Goal: Task Accomplishment & Management: Manage account settings

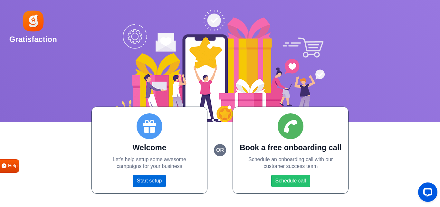
click at [159, 183] on link "Start setup" at bounding box center [149, 180] width 33 height 12
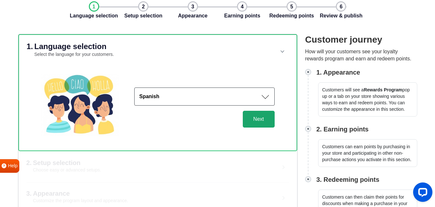
scroll to position [32, 0]
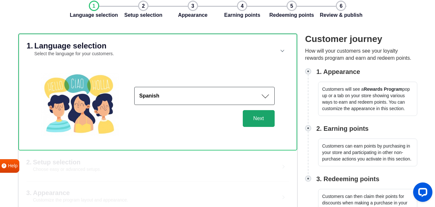
click at [257, 119] on button "Next" at bounding box center [259, 118] width 32 height 17
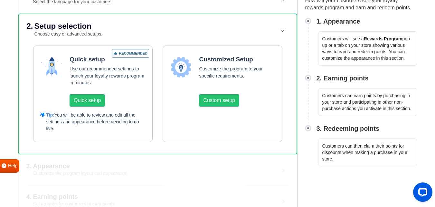
scroll to position [97, 0]
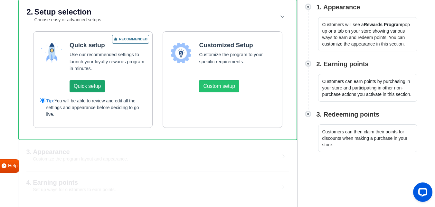
click at [104, 90] on button "Quick setup" at bounding box center [87, 86] width 35 height 12
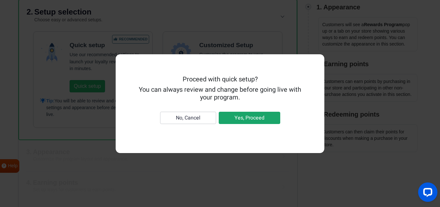
click at [254, 116] on button "Yes, Proceed" at bounding box center [250, 118] width 62 height 12
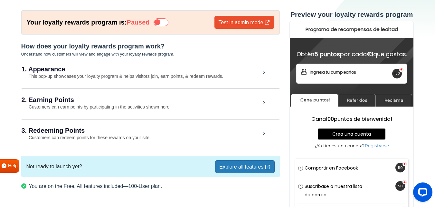
scroll to position [32, 0]
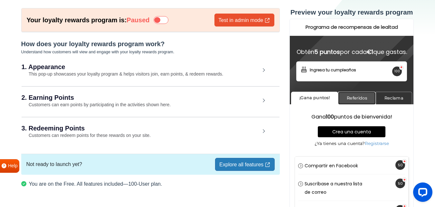
click at [363, 104] on link "Referidos" at bounding box center [357, 98] width 38 height 13
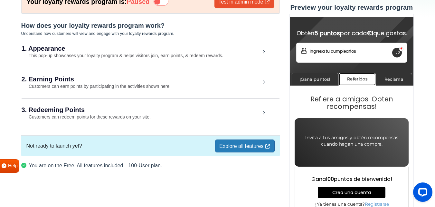
scroll to position [20, 0]
click at [395, 79] on link "Reclama" at bounding box center [394, 79] width 36 height 13
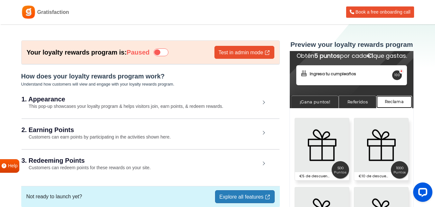
scroll to position [51, 0]
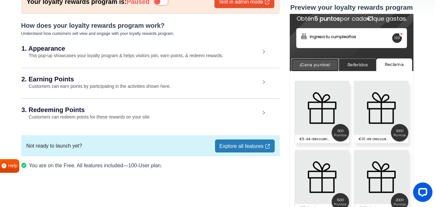
click at [324, 65] on link "¡Gana puntos!" at bounding box center [315, 64] width 48 height 13
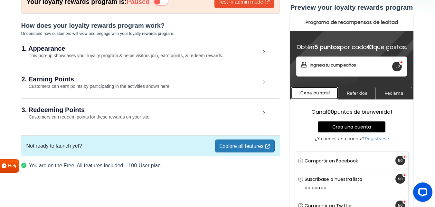
scroll to position [6, 0]
click at [108, 112] on h2 "3. Redeeming Points" at bounding box center [141, 109] width 239 height 6
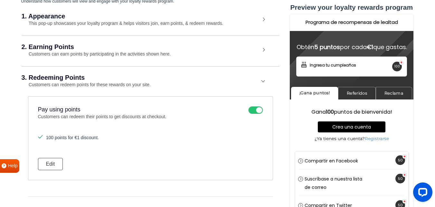
scroll to position [0, 0]
click at [144, 58] on div "2. Earning Points Customers can earn points by participating in the activities …" at bounding box center [151, 50] width 258 height 30
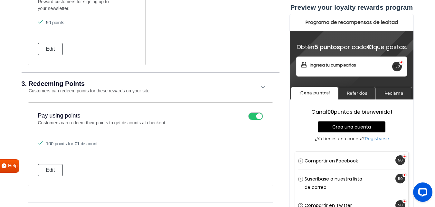
scroll to position [437, 0]
click at [298, 160] on div "Crea una cuenta Registrarse" at bounding box center [351, 160] width 113 height 18
click at [303, 161] on div "Crea una cuenta Registrarse" at bounding box center [351, 160] width 113 height 18
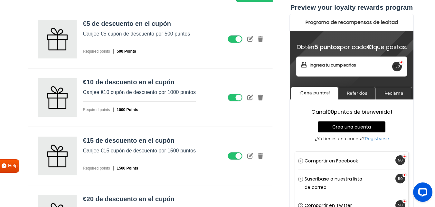
scroll to position [663, 0]
click at [403, 96] on link "Reclama" at bounding box center [394, 93] width 36 height 13
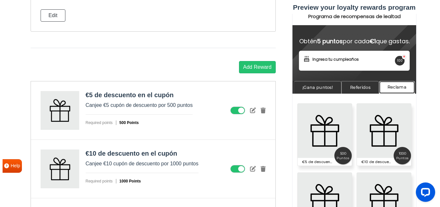
scroll to position [591, 0]
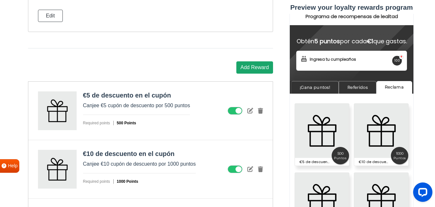
click at [258, 70] on button "Add Reward" at bounding box center [255, 67] width 37 height 12
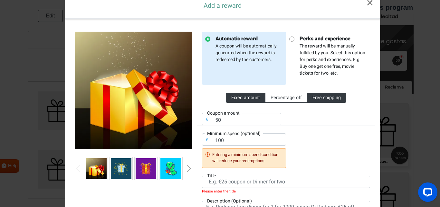
scroll to position [0, 0]
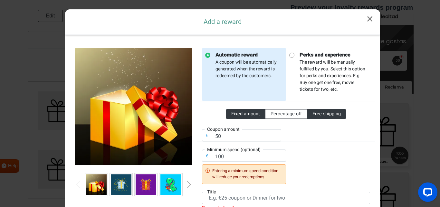
click at [314, 113] on span "Free shipping" at bounding box center [327, 113] width 28 height 7
click at [314, 113] on input "Free shipping" at bounding box center [315, 112] width 4 height 4
radio input "true"
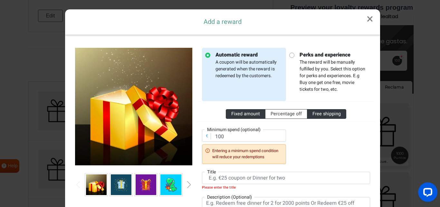
click at [251, 115] on span "Fixed amount" at bounding box center [245, 113] width 29 height 7
click at [236, 114] on input "Fixed amount" at bounding box center [233, 112] width 4 height 4
radio input "true"
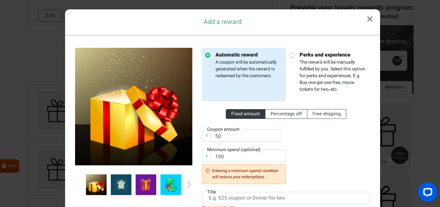
click at [303, 71] on p "Perks and experience The reward will be manually fulfilled by you. Select this …" at bounding box center [331, 72] width 73 height 42
radio input "false"
radio input "true"
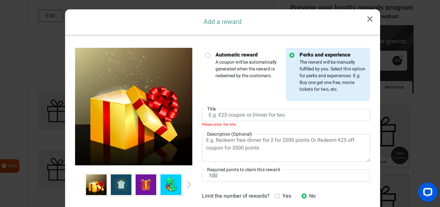
click at [260, 90] on li "Automatic reward A coupon will be automatically generated when the reward is re…" at bounding box center [244, 74] width 84 height 53
radio input "true"
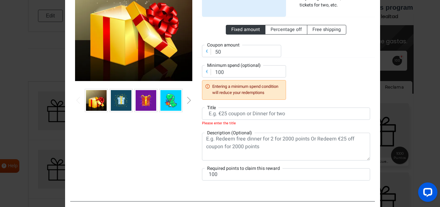
scroll to position [97, 0]
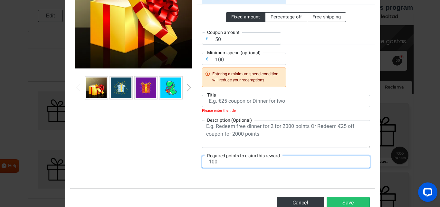
click at [256, 163] on input "100" at bounding box center [286, 161] width 168 height 12
drag, startPoint x: 256, startPoint y: 163, endPoint x: 185, endPoint y: 154, distance: 71.5
click at [185, 154] on div "Automatic reward A coupon will be automatically generated when the reward is re…" at bounding box center [222, 63] width 305 height 240
click at [212, 164] on input "15000" at bounding box center [286, 161] width 168 height 12
type input "15000"
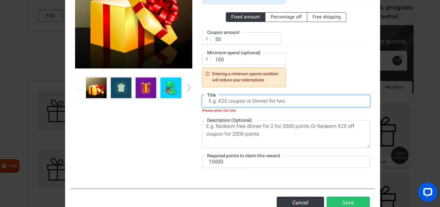
click at [245, 106] on input "text" at bounding box center [286, 101] width 168 height 12
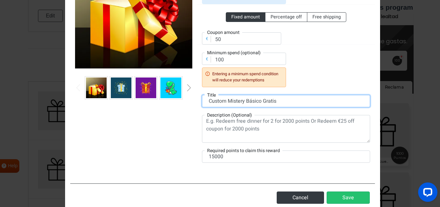
type input "Custom Mistery Básico Gratis"
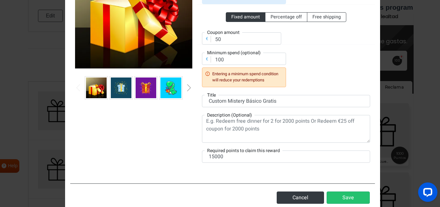
click at [314, 80] on div "Fixed amount Percentage off Free shipping € Coupon amount 50 € Minimum spend (o…" at bounding box center [286, 45] width 168 height 83
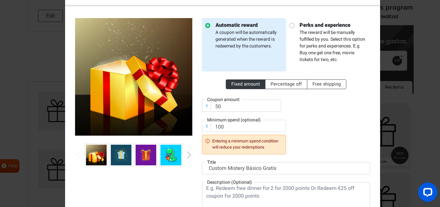
scroll to position [32, 0]
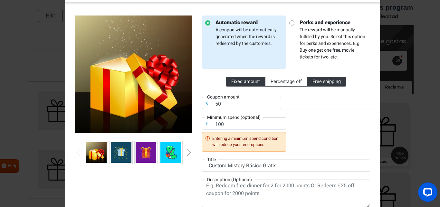
click at [317, 82] on span "Free shipping" at bounding box center [327, 81] width 28 height 7
click at [317, 82] on input "Free shipping" at bounding box center [315, 80] width 4 height 4
radio input "true"
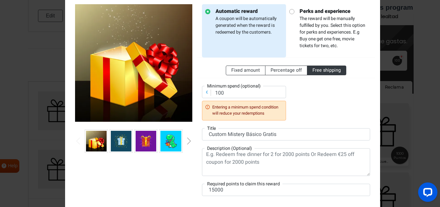
scroll to position [29, 0]
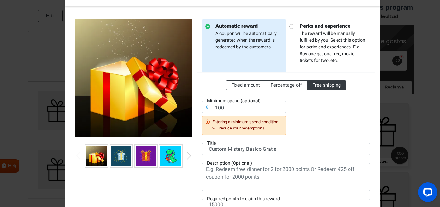
click at [308, 44] on p "Perks and experience The reward will be manually fulfilled by you. Select this …" at bounding box center [331, 43] width 73 height 42
radio input "false"
radio input "true"
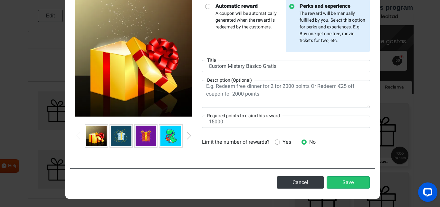
scroll to position [50, 0]
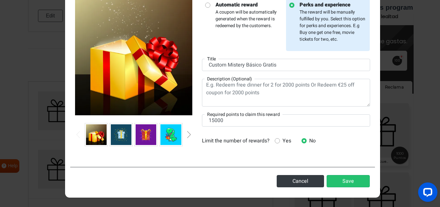
click at [284, 141] on span "Yes" at bounding box center [285, 141] width 11 height 8
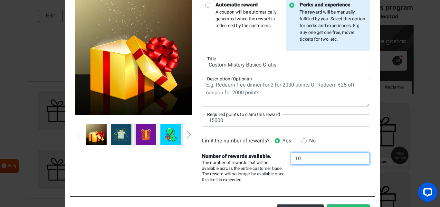
drag, startPoint x: 308, startPoint y: 161, endPoint x: 283, endPoint y: 160, distance: 25.2
click at [283, 160] on div "Limit the number of rewards? Yes No Number of rewards available. The number of …" at bounding box center [286, 158] width 178 height 49
drag, startPoint x: 319, startPoint y: 156, endPoint x: 258, endPoint y: 159, distance: 61.3
click at [256, 161] on div "Limit the number of rewards? Yes No Number of rewards available. The number of …" at bounding box center [286, 158] width 178 height 49
type input "3"
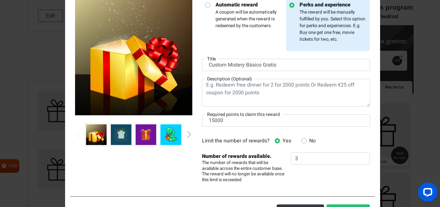
click at [345, 143] on div "Limit the number of rewards? Yes No" at bounding box center [286, 141] width 178 height 8
drag, startPoint x: 225, startPoint y: 121, endPoint x: 194, endPoint y: 120, distance: 30.6
click at [194, 120] on div "Automatic reward A coupon will be automatically generated when the reward is re…" at bounding box center [222, 90] width 305 height 201
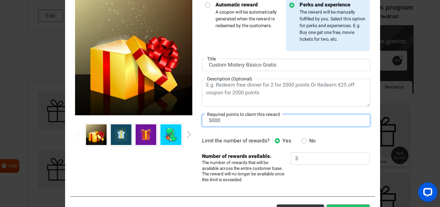
click at [208, 123] on input "5000" at bounding box center [286, 120] width 168 height 12
type input "5000"
click at [225, 133] on div "Automatic reward A coupon will be automatically generated when the reward is re…" at bounding box center [286, 90] width 178 height 185
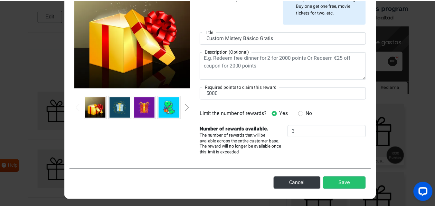
scroll to position [79, 0]
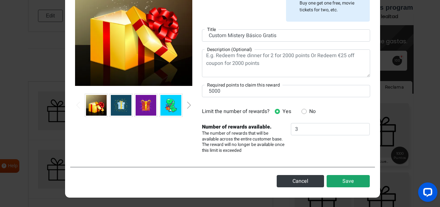
click at [362, 184] on button "Save" at bounding box center [348, 181] width 43 height 12
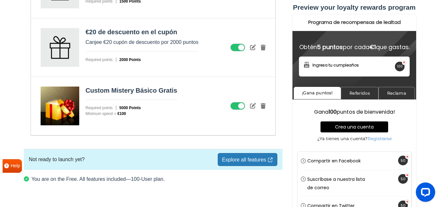
scroll to position [843, 0]
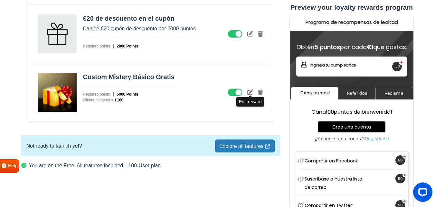
click at [249, 94] on icon at bounding box center [251, 92] width 6 height 6
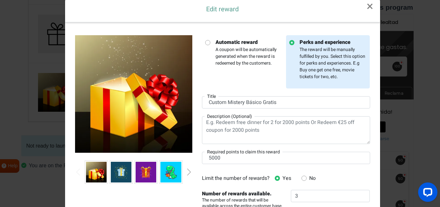
scroll to position [0, 0]
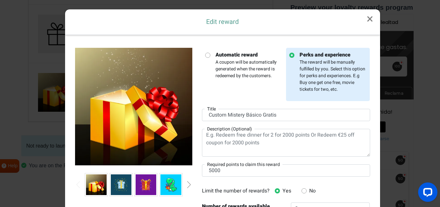
click at [243, 63] on p "Automatic reward A coupon will be automatically generated when the reward is re…" at bounding box center [246, 65] width 73 height 28
radio input "true"
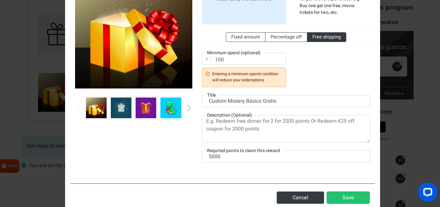
scroll to position [93, 0]
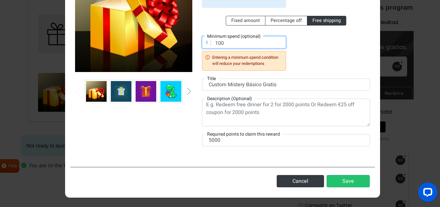
drag, startPoint x: 241, startPoint y: 45, endPoint x: 193, endPoint y: 44, distance: 48.4
click at [193, 44] on div "Automatic reward A coupon will be automatically generated when the reward is re…" at bounding box center [222, 54] width 305 height 215
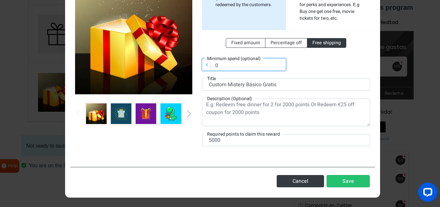
type input "0"
click at [333, 66] on div "Fixed amount Percentage off Free shipping € Minimum spend (optional) 0" at bounding box center [286, 50] width 168 height 41
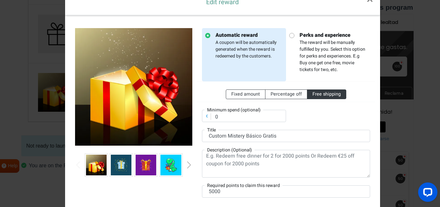
scroll to position [0, 0]
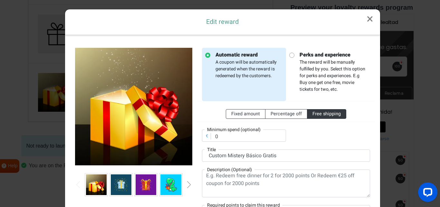
click at [324, 68] on p "Perks and experience The reward will be manually fulfilled by you. Select this …" at bounding box center [331, 72] width 73 height 42
radio input "false"
radio input "true"
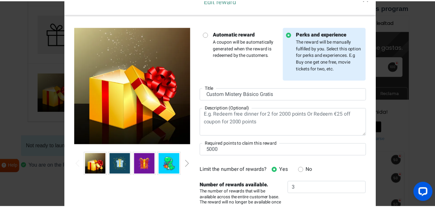
scroll to position [79, 0]
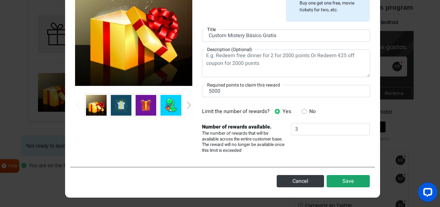
click at [346, 182] on button "Save" at bounding box center [348, 181] width 43 height 12
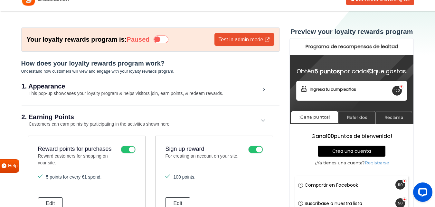
scroll to position [0, 0]
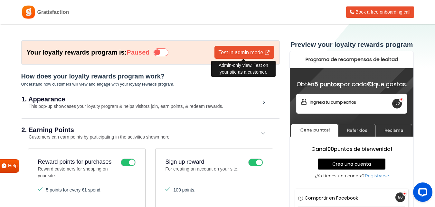
click at [243, 53] on link "Test in admin mode" at bounding box center [245, 52] width 60 height 13
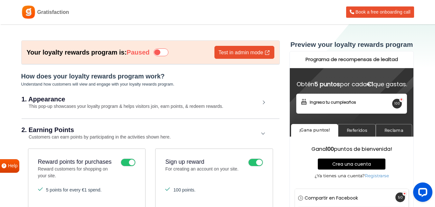
click at [167, 52] on icon at bounding box center [161, 52] width 15 height 8
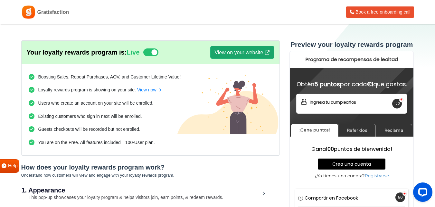
click at [244, 53] on link "View on your website" at bounding box center [242, 52] width 64 height 13
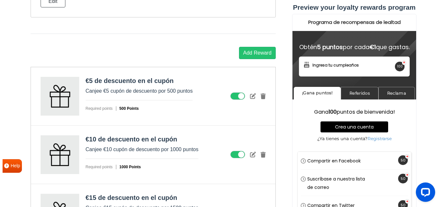
scroll to position [709, 0]
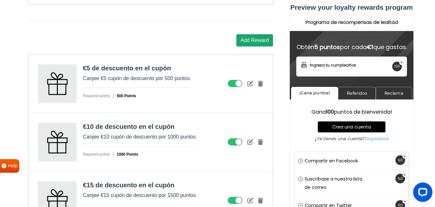
click at [250, 42] on button "Add Reward" at bounding box center [255, 40] width 37 height 12
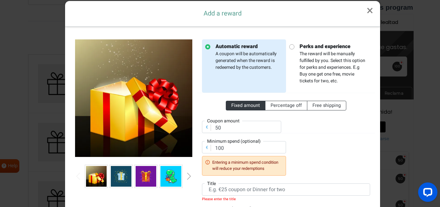
scroll to position [0, 0]
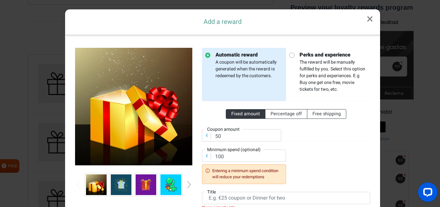
click at [315, 74] on p "Perks and experience The reward will be manually fulfilled by you. Select this …" at bounding box center [331, 72] width 73 height 42
radio input "false"
radio input "true"
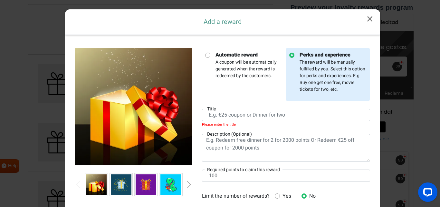
click at [249, 68] on p "Automatic reward A coupon will be automatically generated when the reward is re…" at bounding box center [246, 65] width 73 height 28
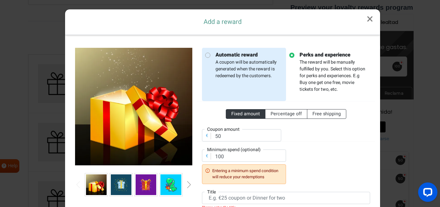
radio input "true"
drag, startPoint x: 225, startPoint y: 158, endPoint x: 200, endPoint y: 156, distance: 25.3
click at [202, 156] on div "€ Minimum spend (optional) 100 Entering a minimum spend condition will reduce y…" at bounding box center [244, 166] width 84 height 34
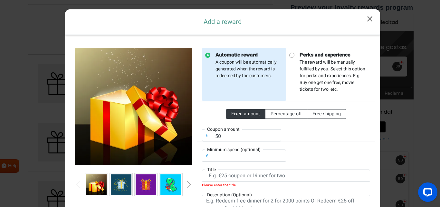
click at [315, 136] on div at bounding box center [330, 131] width 89 height 20
drag, startPoint x: 231, startPoint y: 138, endPoint x: 190, endPoint y: 137, distance: 41.9
click at [190, 137] on div "Automatic reward A coupon will be automatically generated when the reward is re…" at bounding box center [222, 149] width 305 height 218
click at [340, 68] on p "Perks and experience The reward will be manually fulfilled by you. Select this …" at bounding box center [331, 72] width 73 height 42
radio input "false"
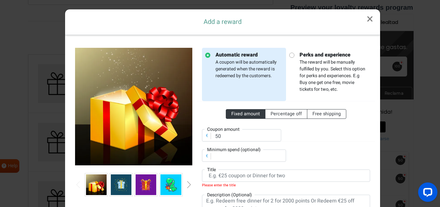
radio input "true"
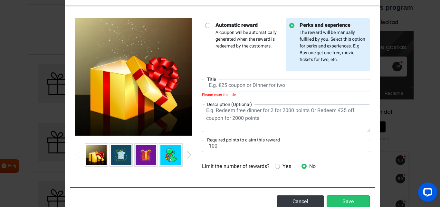
scroll to position [32, 0]
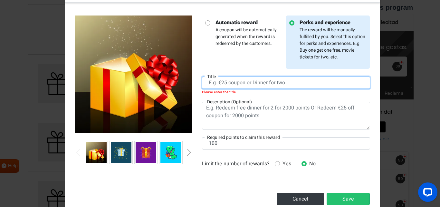
click at [247, 85] on input "text" at bounding box center [286, 82] width 168 height 12
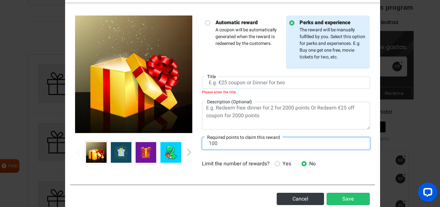
click at [242, 145] on input "100" at bounding box center [286, 143] width 168 height 12
drag, startPoint x: 201, startPoint y: 147, endPoint x: 187, endPoint y: 145, distance: 14.3
click at [187, 145] on div "Automatic reward A coupon will be automatically generated when the reward is re…" at bounding box center [222, 93] width 305 height 171
click at [213, 144] on input "10000" at bounding box center [286, 143] width 168 height 12
type input "10000"
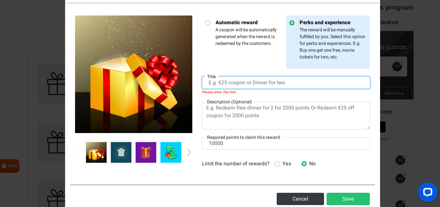
click at [232, 85] on input "text" at bounding box center [286, 82] width 168 height 12
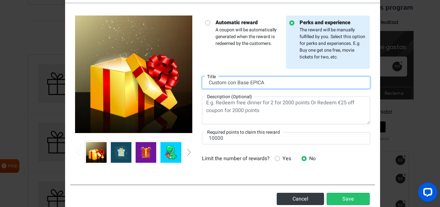
type input "Custom con Base EPICA"
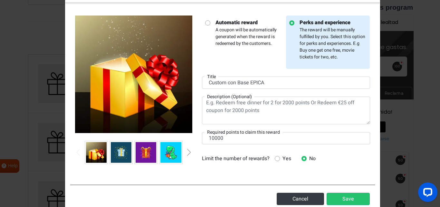
click at [280, 157] on span "Yes" at bounding box center [285, 158] width 11 height 8
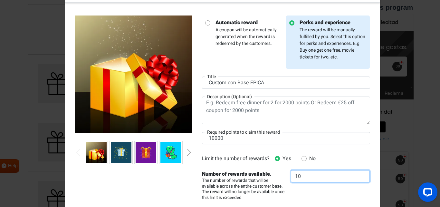
drag, startPoint x: 318, startPoint y: 178, endPoint x: 279, endPoint y: 173, distance: 39.2
click at [279, 173] on div "Limit the number of rewards? Yes No Number of rewards available. The number of …" at bounding box center [286, 176] width 178 height 49
type input "3"
click at [337, 146] on div "Automatic reward A coupon will be automatically generated when the reward is re…" at bounding box center [286, 107] width 178 height 185
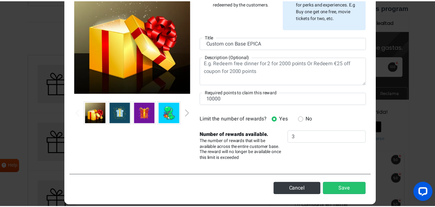
scroll to position [79, 0]
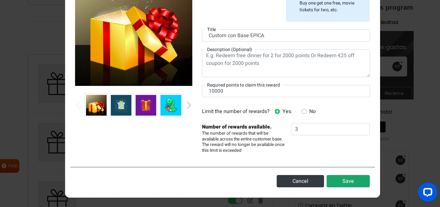
click at [347, 180] on button "Save" at bounding box center [348, 181] width 43 height 12
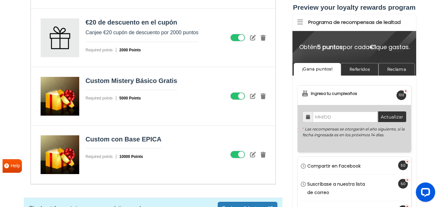
scroll to position [935, 0]
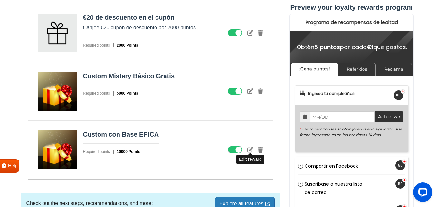
click at [252, 149] on icon at bounding box center [251, 149] width 6 height 6
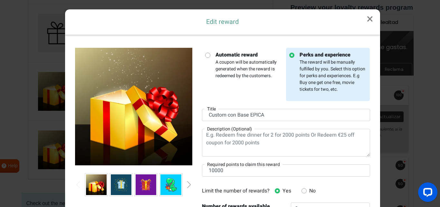
scroll to position [0, 0]
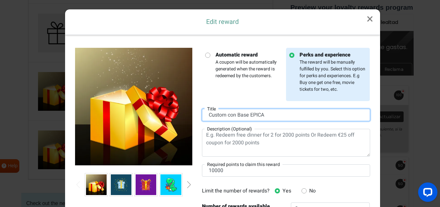
click at [273, 113] on input "Custom con Base EPICA" at bounding box center [286, 115] width 168 height 12
click at [225, 116] on input "Custom con Base EPICA Gratis" at bounding box center [286, 115] width 168 height 12
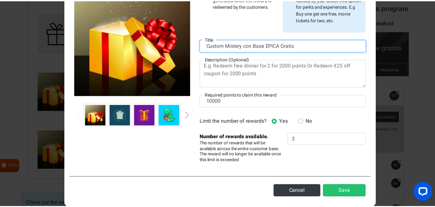
scroll to position [79, 0]
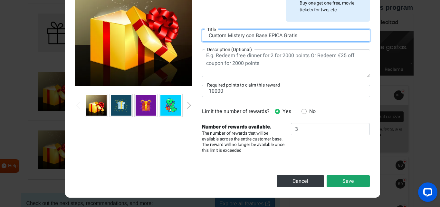
type input "Custom Mistery con Base EPICA Gratis"
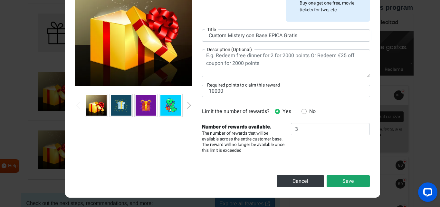
click at [349, 180] on button "Save" at bounding box center [348, 181] width 43 height 12
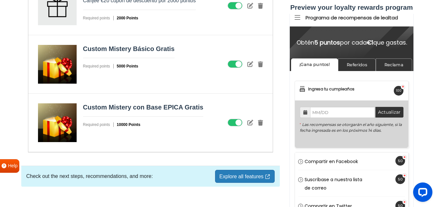
scroll to position [942, 0]
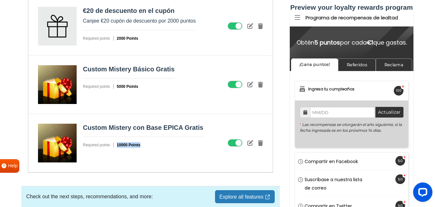
drag, startPoint x: 116, startPoint y: 145, endPoint x: 141, endPoint y: 143, distance: 25.2
click at [141, 143] on strong "10000 Points" at bounding box center [132, 144] width 36 height 5
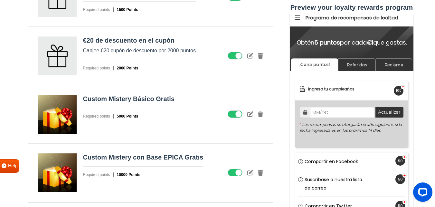
scroll to position [909, 0]
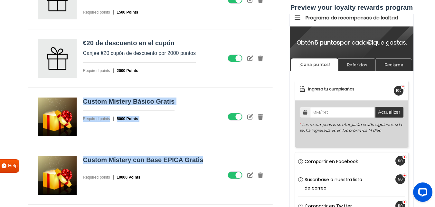
drag, startPoint x: 202, startPoint y: 160, endPoint x: 83, endPoint y: 92, distance: 137.0
click at [83, 92] on div "€5 de descuento en el cupón Canjee €5 cupón de descuento por 500 puntos Require…" at bounding box center [150, 29] width 245 height 351
click at [83, 92] on div "Custom Mistery Básico Gratis Required points 5000 Points" at bounding box center [150, 117] width 245 height 58
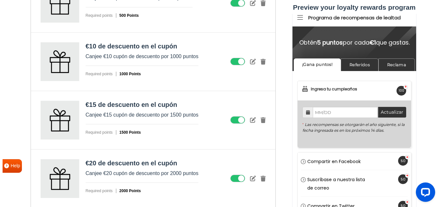
scroll to position [651, 0]
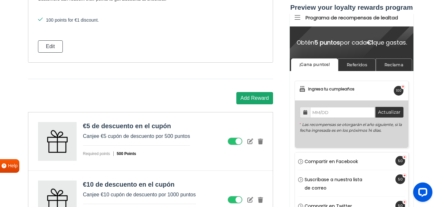
click at [264, 99] on button "Add Reward" at bounding box center [255, 98] width 37 height 12
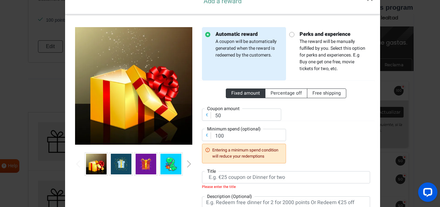
scroll to position [0, 0]
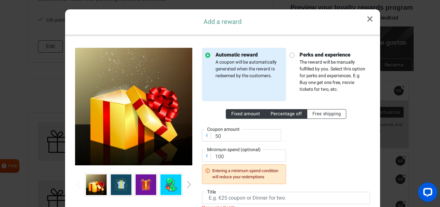
click at [294, 113] on span "Percentage off" at bounding box center [286, 113] width 31 height 7
click at [275, 113] on input "Percentage off" at bounding box center [273, 112] width 4 height 4
radio input "true"
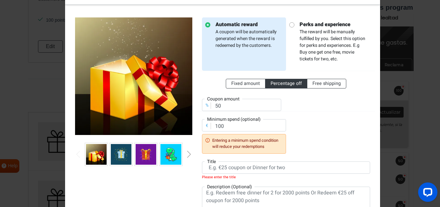
scroll to position [32, 0]
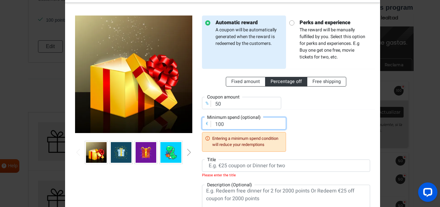
drag, startPoint x: 232, startPoint y: 126, endPoint x: 205, endPoint y: 122, distance: 27.0
click at [205, 122] on div "€ Minimum spend (optional) 100 Entering a minimum spend condition will reduce y…" at bounding box center [244, 134] width 84 height 34
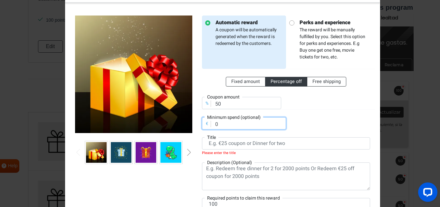
type input "0"
click at [305, 129] on div "Fixed amount Percentage off Free shipping % Coupon amount 50 € Minimum spend (o…" at bounding box center [286, 99] width 168 height 61
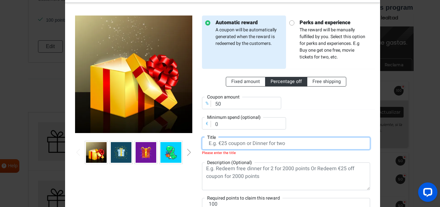
click at [254, 147] on input "text" at bounding box center [286, 143] width 168 height 12
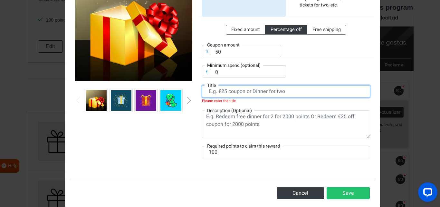
scroll to position [64, 0]
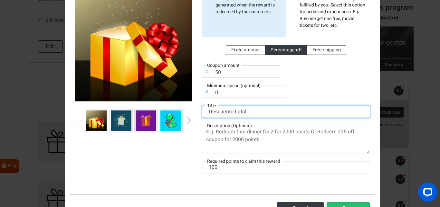
type input "Descuento Letal"
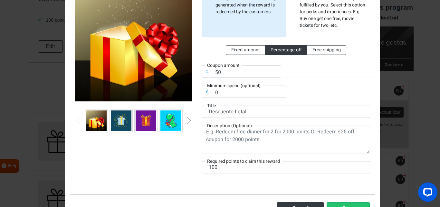
click at [263, 173] on div "Automatic reward A coupon will be automatically generated when the reward is re…" at bounding box center [286, 82] width 178 height 197
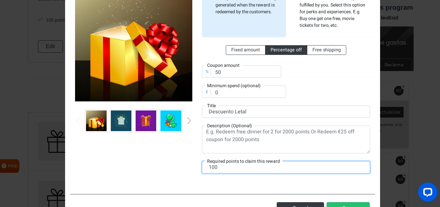
click at [263, 167] on input "100" at bounding box center [286, 167] width 168 height 12
drag, startPoint x: 223, startPoint y: 171, endPoint x: 166, endPoint y: 164, distance: 57.4
click at [166, 164] on div "Automatic reward A coupon will be automatically generated when the reward is re…" at bounding box center [222, 82] width 305 height 212
click at [211, 167] on input "20000" at bounding box center [286, 167] width 168 height 12
type input "20000"
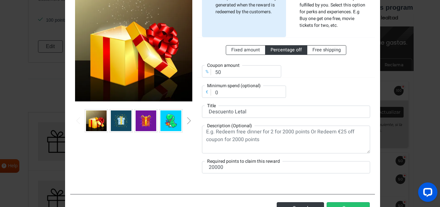
click at [224, 182] on div "Automatic reward A coupon will be automatically generated when the reward is re…" at bounding box center [222, 82] width 305 height 212
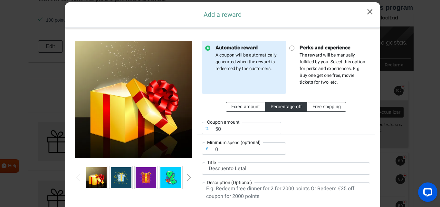
scroll to position [0, 0]
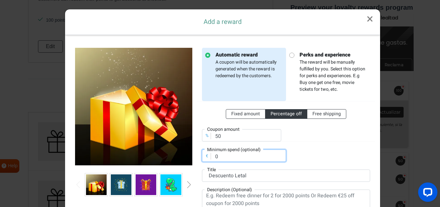
drag, startPoint x: 315, startPoint y: 147, endPoint x: 317, endPoint y: 154, distance: 7.0
click at [317, 152] on div "Fixed amount Percentage off Free shipping % Coupon amount 50 € Minimum spend (o…" at bounding box center [286, 131] width 168 height 61
click at [337, 75] on p "Perks and experience The reward will be manually fulfilled by you. Select this …" at bounding box center [331, 72] width 73 height 42
radio input "false"
radio input "true"
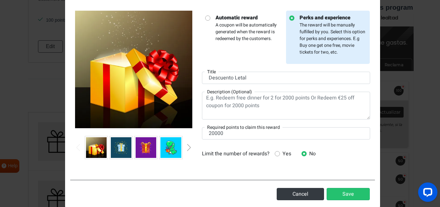
scroll to position [50, 0]
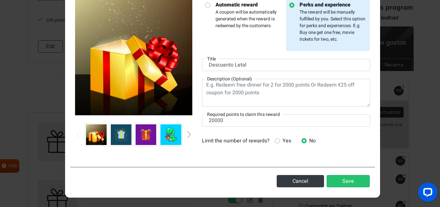
click at [283, 140] on span "Yes" at bounding box center [285, 141] width 11 height 8
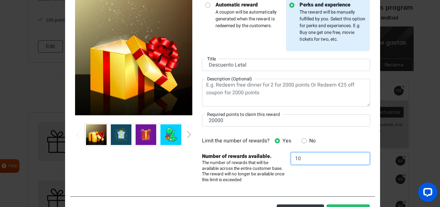
drag, startPoint x: 304, startPoint y: 158, endPoint x: 289, endPoint y: 157, distance: 14.2
click at [291, 157] on input "10" at bounding box center [330, 158] width 79 height 12
type input "1"
click at [339, 142] on div "Limit the number of rewards? Yes No" at bounding box center [286, 141] width 178 height 8
click at [272, 34] on li "Automatic reward A coupon will be automatically generated when the reward is re…" at bounding box center [244, 24] width 84 height 53
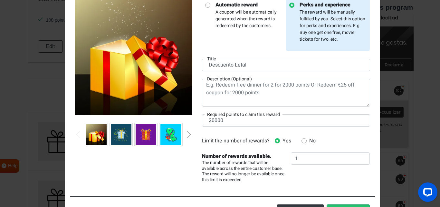
radio input "true"
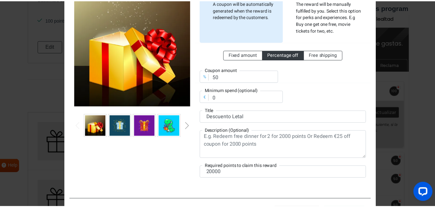
scroll to position [91, 0]
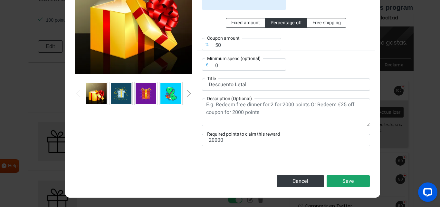
click at [341, 179] on button "Save" at bounding box center [348, 181] width 43 height 12
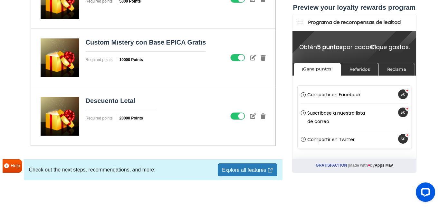
scroll to position [1032, 0]
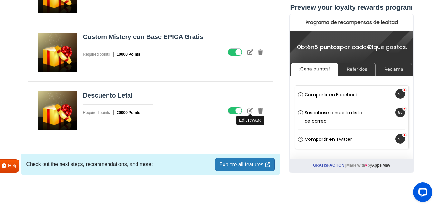
click at [249, 109] on icon at bounding box center [251, 110] width 6 height 6
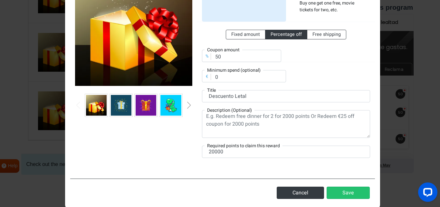
scroll to position [59, 0]
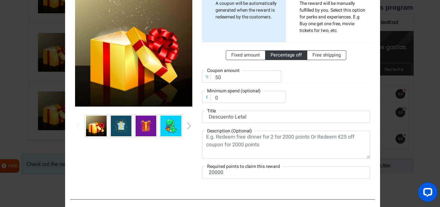
click at [169, 126] on img at bounding box center [171, 125] width 21 height 21
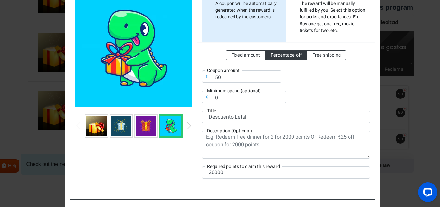
click at [188, 125] on div "Next slide" at bounding box center [189, 125] width 3 height 7
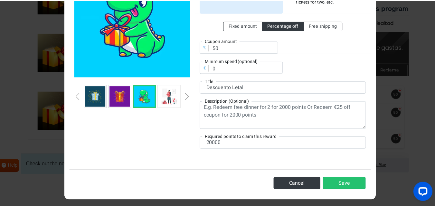
scroll to position [91, 0]
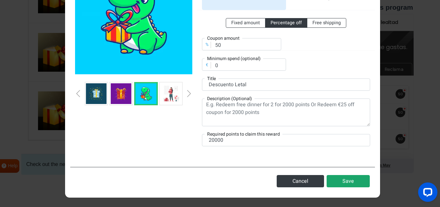
click at [351, 178] on button "Save" at bounding box center [348, 181] width 43 height 12
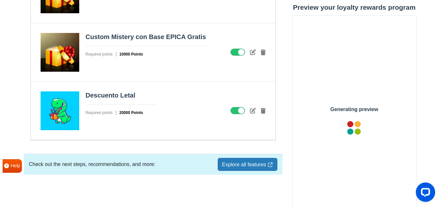
scroll to position [0, 0]
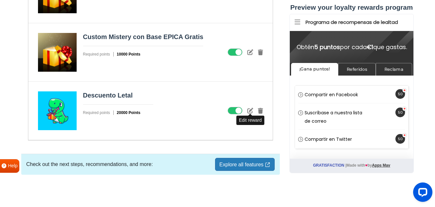
click at [250, 112] on icon at bounding box center [251, 110] width 6 height 6
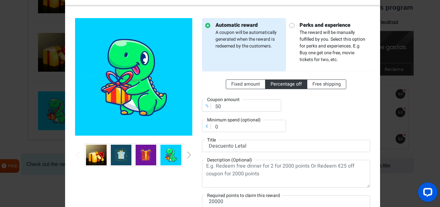
scroll to position [32, 0]
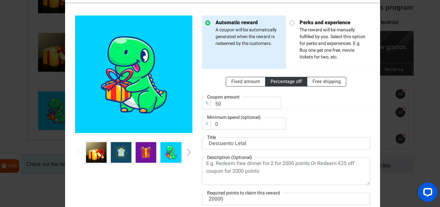
click at [320, 39] on p "Perks and experience The reward will be manually fulfilled by you. Select this …" at bounding box center [331, 40] width 73 height 42
radio input "false"
radio input "true"
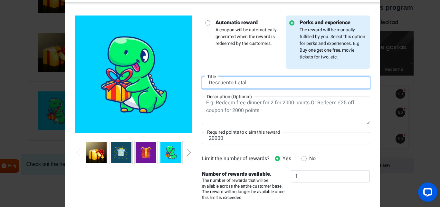
click at [258, 84] on input "Descuento Letal" at bounding box center [286, 82] width 168 height 12
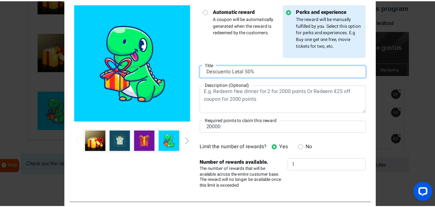
scroll to position [79, 0]
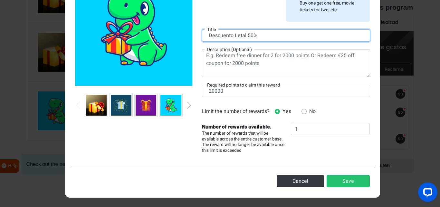
type input "Descuento Letal 50%"
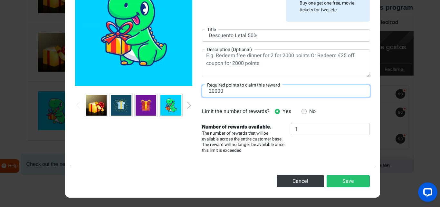
click at [212, 91] on input "20000" at bounding box center [286, 91] width 168 height 12
drag, startPoint x: 211, startPoint y: 91, endPoint x: 208, endPoint y: 91, distance: 3.2
click at [208, 91] on input "20000" at bounding box center [286, 91] width 168 height 12
type input "25000"
click at [227, 100] on div "Automatic reward A coupon will be automatically generated when the reward is re…" at bounding box center [286, 60] width 178 height 185
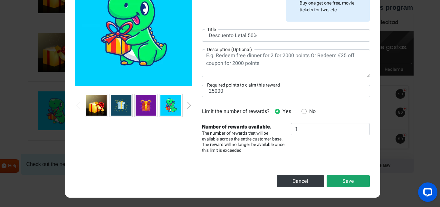
click at [346, 182] on button "Save" at bounding box center [348, 181] width 43 height 12
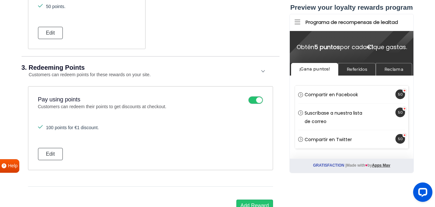
scroll to position [549, 0]
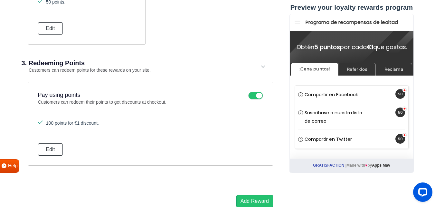
drag, startPoint x: 84, startPoint y: 122, endPoint x: 103, endPoint y: 122, distance: 19.0
click at [103, 122] on li "100 points for €1 discount." at bounding box center [150, 123] width 225 height 7
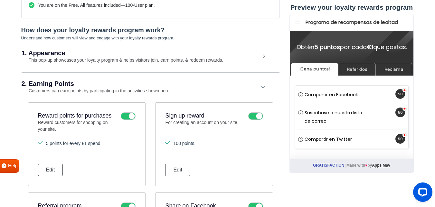
scroll to position [97, 0]
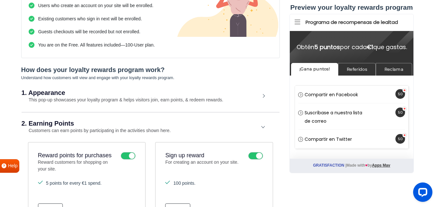
click at [174, 123] on h2 "2. Earning Points" at bounding box center [141, 123] width 239 height 6
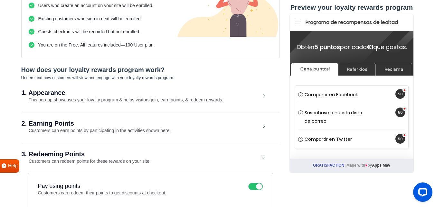
click at [235, 119] on div "2. Earning Points Customers can earn points by participating in the activities …" at bounding box center [151, 127] width 258 height 30
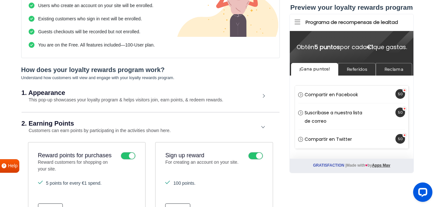
click at [170, 101] on small "This pop-up showcases your loyalty program & helps visitors join, earn points, …" at bounding box center [123, 99] width 202 height 5
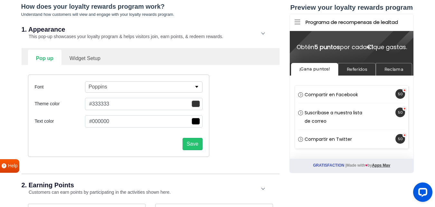
scroll to position [162, 0]
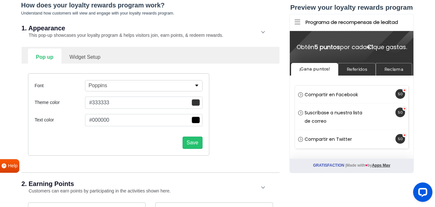
click at [98, 59] on link "Widget Setup" at bounding box center [85, 56] width 47 height 16
select select "right"
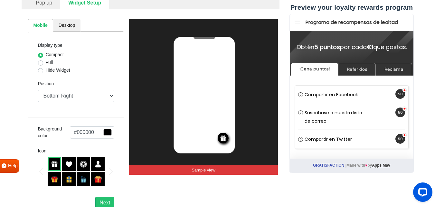
scroll to position [226, 0]
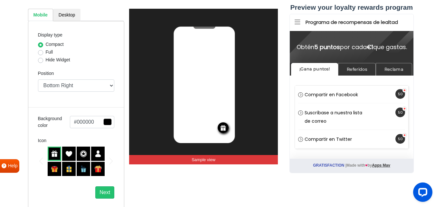
click at [46, 54] on label "Full" at bounding box center [49, 52] width 7 height 7
click at [40, 54] on input "Full" at bounding box center [40, 52] width 5 height 6
radio input "true"
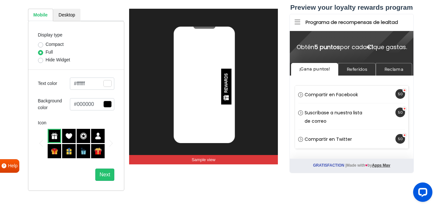
click at [46, 46] on label "Compact" at bounding box center [55, 44] width 18 height 7
click at [41, 46] on input "Compact" at bounding box center [40, 44] width 5 height 6
radio input "true"
select select "right"
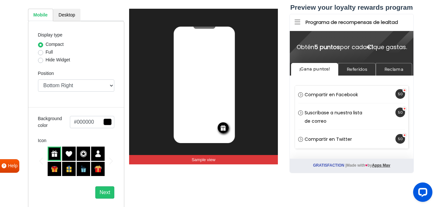
click at [46, 53] on label "Full" at bounding box center [49, 52] width 7 height 7
click at [40, 53] on input "Full" at bounding box center [40, 52] width 5 height 6
radio input "true"
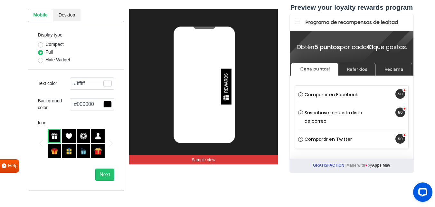
click at [46, 58] on label "Hide Widget" at bounding box center [58, 59] width 24 height 7
click at [40, 58] on input "Hide Widget" at bounding box center [40, 59] width 5 height 6
radio input "true"
click at [46, 53] on label "Full" at bounding box center [49, 52] width 7 height 7
click at [40, 53] on input "Full" at bounding box center [40, 52] width 5 height 6
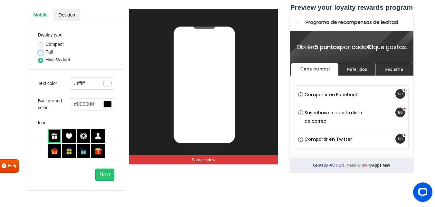
radio input "true"
click at [46, 43] on label "Compact" at bounding box center [55, 44] width 18 height 7
click at [41, 43] on input "Compact" at bounding box center [40, 44] width 5 height 6
radio input "true"
select select "right"
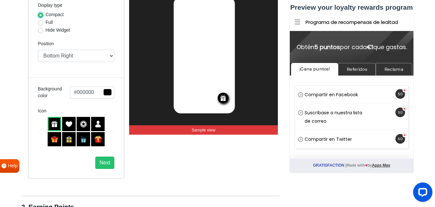
scroll to position [259, 0]
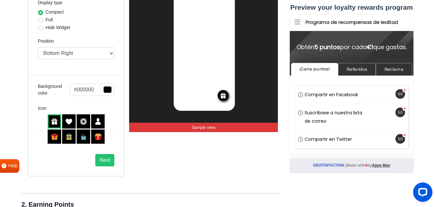
click at [99, 120] on img at bounding box center [97, 121] width 7 height 7
click at [84, 119] on img at bounding box center [83, 121] width 7 height 7
click at [69, 119] on img at bounding box center [68, 121] width 7 height 7
click at [55, 119] on img at bounding box center [54, 121] width 7 height 7
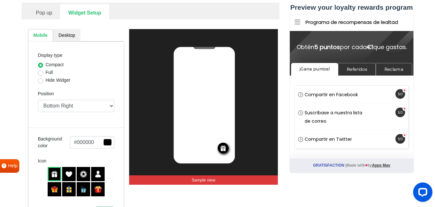
scroll to position [194, 0]
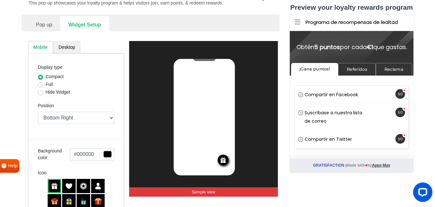
click at [72, 50] on link "Desktop" at bounding box center [66, 47] width 27 height 13
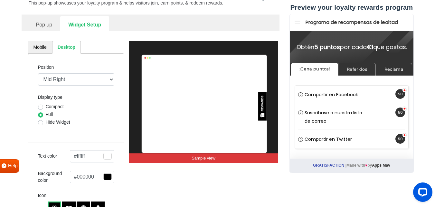
click at [46, 26] on link "Pop up" at bounding box center [44, 24] width 33 height 16
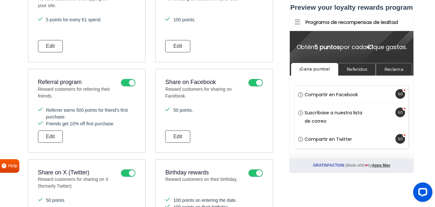
scroll to position [387, 0]
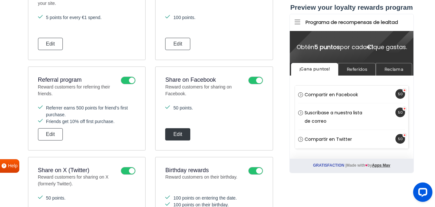
click at [178, 136] on button "Edit" at bounding box center [177, 134] width 25 height 12
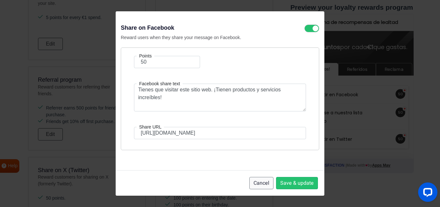
click at [263, 182] on button "Cancel" at bounding box center [261, 183] width 24 height 12
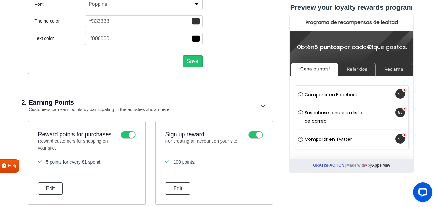
scroll to position [226, 0]
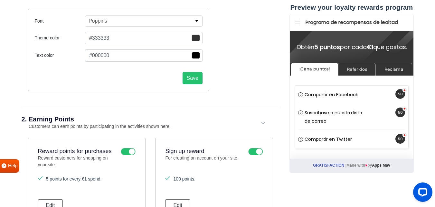
click at [259, 123] on div "2. Earning Points Customers can earn points by participating in the activities …" at bounding box center [151, 123] width 258 height 30
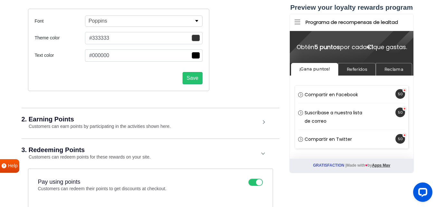
click at [261, 119] on div "2. Earning Points Customers can earn points by participating in the activities …" at bounding box center [151, 123] width 258 height 30
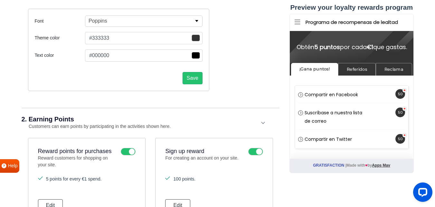
click at [263, 118] on div "2. Earning Points Customers can earn points by participating in the activities …" at bounding box center [151, 123] width 258 height 30
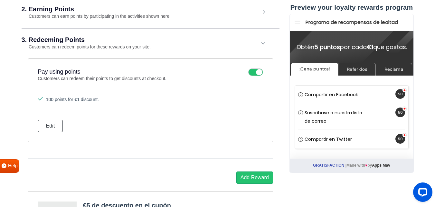
scroll to position [323, 0]
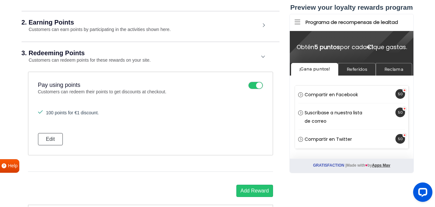
drag, startPoint x: 109, startPoint y: 113, endPoint x: 104, endPoint y: 83, distance: 30.3
click at [104, 83] on div "Pay using points Customers can redeem their points to get discounts at checkout…" at bounding box center [150, 114] width 245 height 84
click at [104, 83] on h3 "Pay using points" at bounding box center [141, 85] width 207 height 7
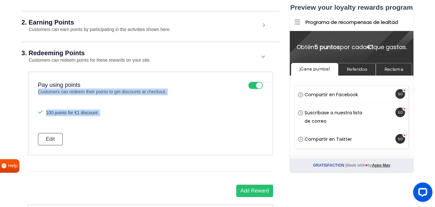
drag, startPoint x: 104, startPoint y: 83, endPoint x: 118, endPoint y: 113, distance: 33.5
click at [117, 113] on div "Pay using points Customers can redeem their points to get discounts at checkout…" at bounding box center [150, 114] width 245 height 84
click at [118, 113] on li "100 points for €1 discount." at bounding box center [150, 112] width 225 height 7
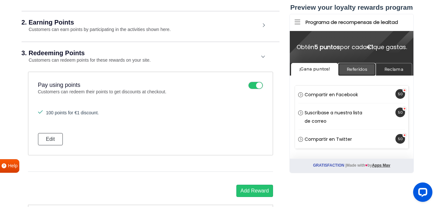
click at [350, 72] on link "Referidos" at bounding box center [357, 69] width 38 height 13
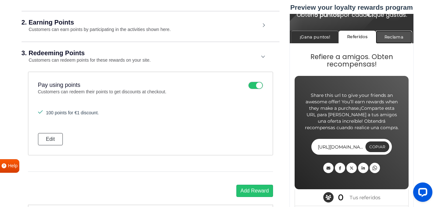
click at [388, 43] on link "Reclama" at bounding box center [394, 37] width 36 height 13
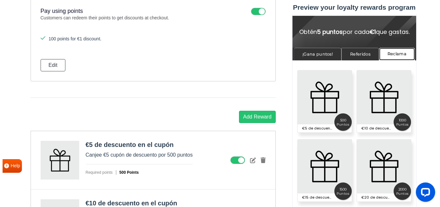
scroll to position [377, 0]
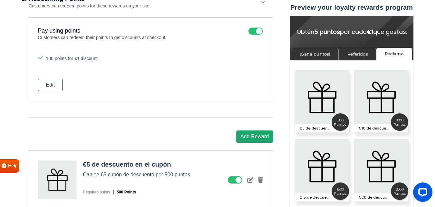
click at [259, 139] on button "Add Reward" at bounding box center [255, 136] width 37 height 12
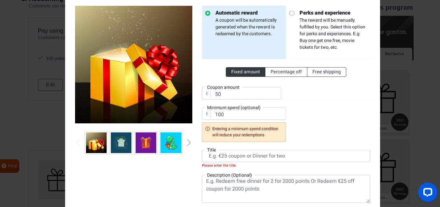
scroll to position [64, 0]
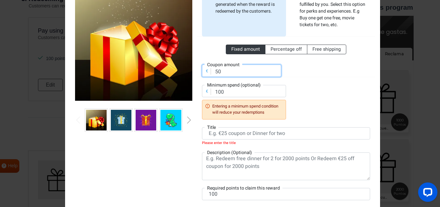
click at [233, 73] on input "50" at bounding box center [241, 70] width 79 height 12
drag, startPoint x: 207, startPoint y: 72, endPoint x: 202, endPoint y: 71, distance: 5.5
click at [202, 71] on div "€ Coupon amount 50" at bounding box center [241, 70] width 79 height 12
click at [228, 70] on input "50" at bounding box center [241, 70] width 79 height 12
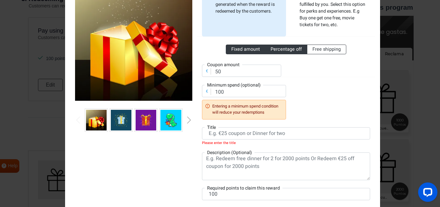
click at [285, 48] on span "Percentage off" at bounding box center [286, 49] width 31 height 7
click at [275, 48] on input "Percentage off" at bounding box center [273, 48] width 4 height 4
radio input "true"
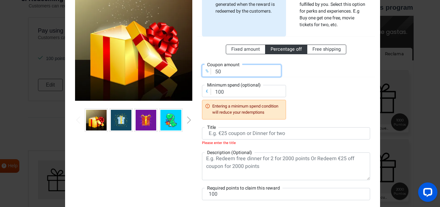
click at [235, 71] on input "50" at bounding box center [241, 70] width 79 height 12
drag, startPoint x: 225, startPoint y: 71, endPoint x: 207, endPoint y: 72, distance: 18.4
click at [207, 72] on div "% Coupon amount 50" at bounding box center [241, 70] width 79 height 12
type input "10"
click at [321, 90] on div "Fixed amount Percentage off Free shipping % Coupon amount 10 € Minimum spend (o…" at bounding box center [286, 77] width 168 height 83
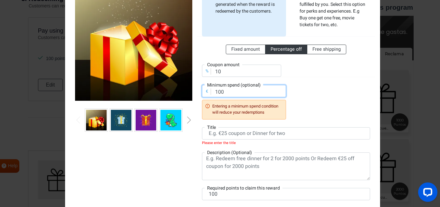
drag, startPoint x: 254, startPoint y: 91, endPoint x: 187, endPoint y: 93, distance: 67.1
click at [187, 95] on div "Automatic reward A coupon will be automatically generated when the reward is re…" at bounding box center [222, 96] width 305 height 240
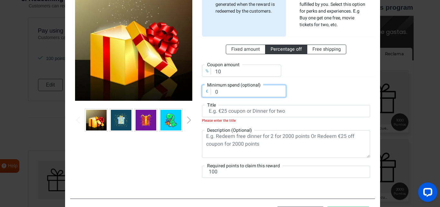
type input "0"
click at [321, 102] on div "Automatic reward A coupon will be automatically generated when the reward is re…" at bounding box center [286, 84] width 178 height 202
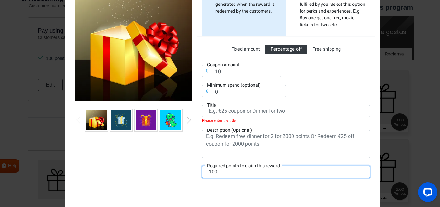
click at [244, 173] on input "100" at bounding box center [286, 171] width 168 height 12
drag, startPoint x: 244, startPoint y: 173, endPoint x: 193, endPoint y: 169, distance: 50.7
click at [194, 170] on div "Automatic reward A coupon will be automatically generated when the reward is re…" at bounding box center [222, 87] width 305 height 223
type input "2"
type input "1200"
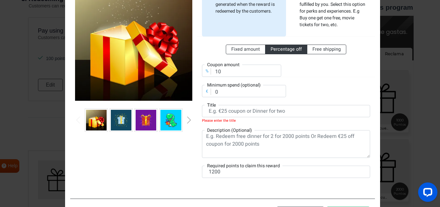
click at [189, 174] on div at bounding box center [133, 84] width 127 height 202
click at [321, 86] on div "Fixed amount Percentage off Free shipping % Coupon amount 10 € Minimum spend (o…" at bounding box center [286, 66] width 168 height 61
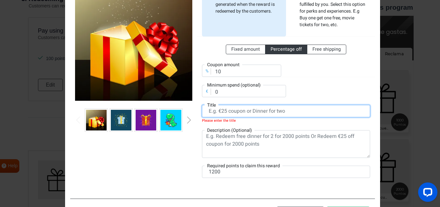
click at [291, 114] on input "text" at bounding box center [286, 111] width 168 height 12
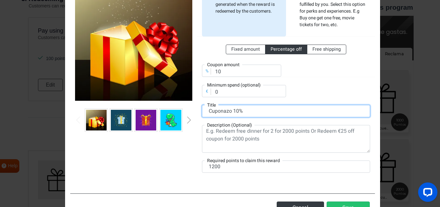
drag, startPoint x: 284, startPoint y: 114, endPoint x: 247, endPoint y: 110, distance: 36.9
click at [247, 110] on input "Cuponazo 10%" at bounding box center [286, 111] width 168 height 12
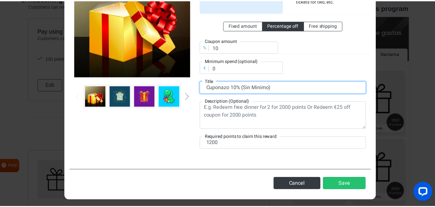
scroll to position [91, 0]
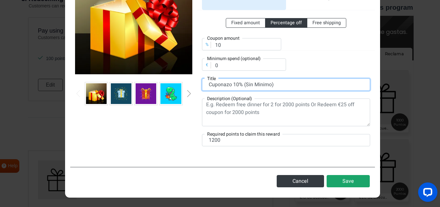
type input "Cuponazo 10% (Sin Minimo)"
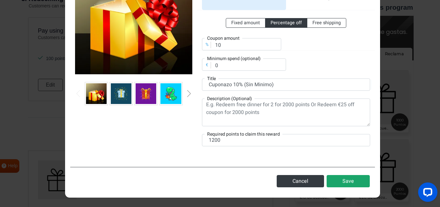
click at [342, 181] on button "Save" at bounding box center [348, 181] width 43 height 12
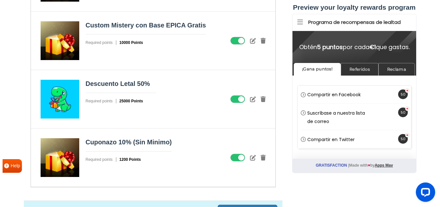
scroll to position [790, 0]
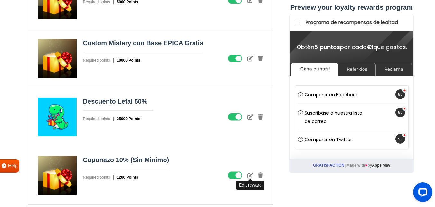
click at [251, 175] on icon at bounding box center [251, 175] width 6 height 6
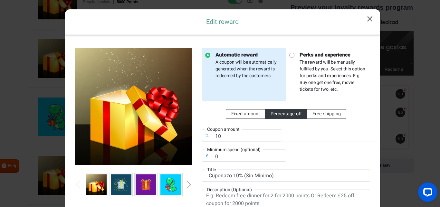
click at [167, 181] on img at bounding box center [171, 184] width 21 height 21
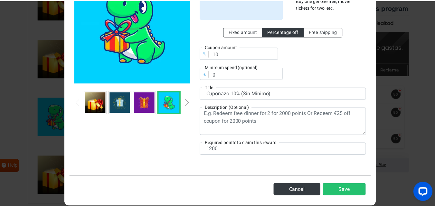
scroll to position [91, 0]
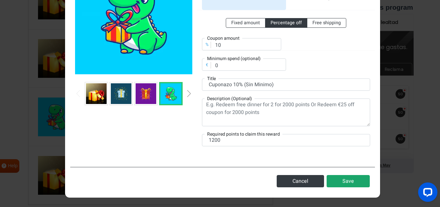
click at [342, 180] on button "Save" at bounding box center [348, 181] width 43 height 12
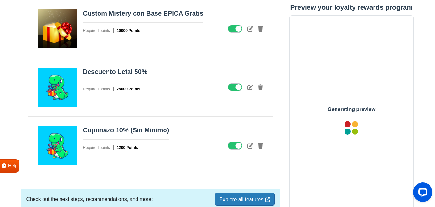
scroll to position [822, 0]
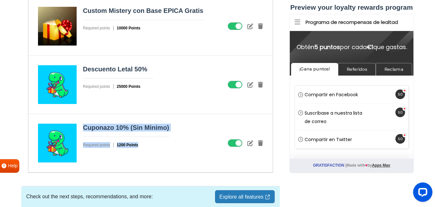
drag, startPoint x: 190, startPoint y: 140, endPoint x: 204, endPoint y: 96, distance: 46.0
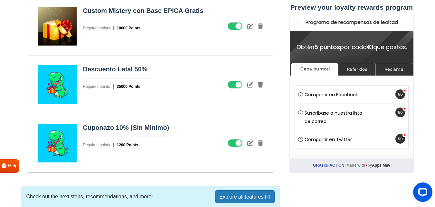
click at [240, 113] on div "Descuento Letal 50% Required points 25000 Points" at bounding box center [150, 84] width 245 height 58
click at [388, 73] on link "Reclama" at bounding box center [394, 69] width 36 height 13
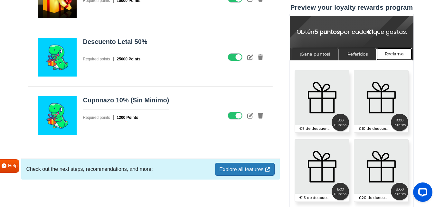
scroll to position [854, 0]
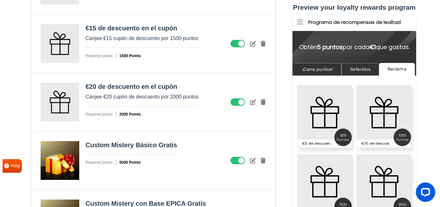
scroll to position [500, 0]
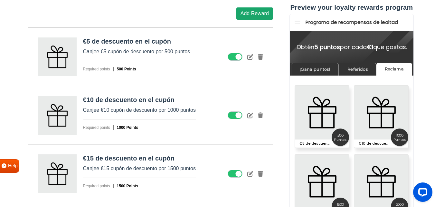
click at [256, 11] on button "Add Reward" at bounding box center [255, 13] width 37 height 12
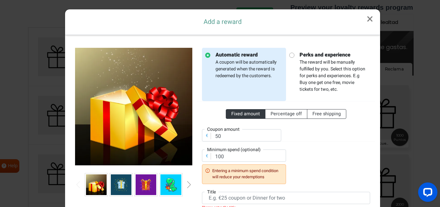
scroll to position [0, 0]
click at [291, 115] on span "Percentage off" at bounding box center [286, 113] width 31 height 7
click at [275, 114] on input "Percentage off" at bounding box center [273, 112] width 4 height 4
radio input "true"
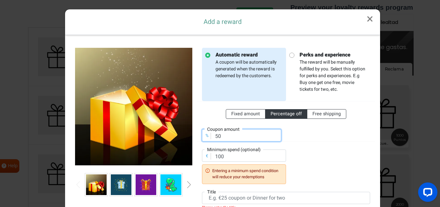
drag, startPoint x: 243, startPoint y: 130, endPoint x: 200, endPoint y: 134, distance: 43.3
click at [202, 134] on input "50" at bounding box center [241, 135] width 79 height 12
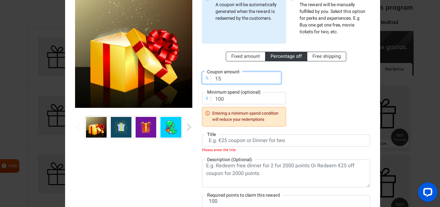
scroll to position [64, 0]
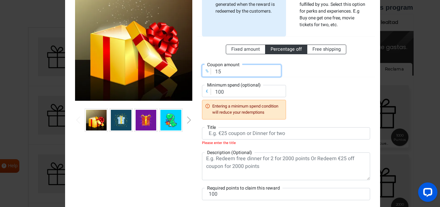
type input "15"
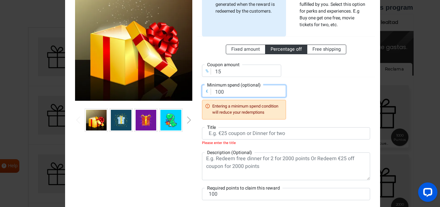
drag, startPoint x: 228, startPoint y: 92, endPoint x: 199, endPoint y: 89, distance: 28.8
click at [199, 89] on div "Automatic reward A coupon will be automatically generated when the reward is re…" at bounding box center [286, 95] width 178 height 224
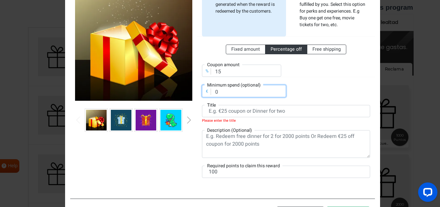
type input "0"
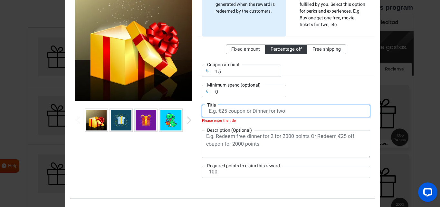
click at [232, 109] on input "text" at bounding box center [286, 111] width 168 height 12
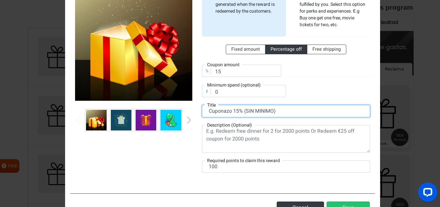
click at [247, 112] on input "Cuponazo 15% (SiN MINIMO)" at bounding box center [286, 111] width 168 height 12
type input "Cuponazo 15% (SIN MINIMO)"
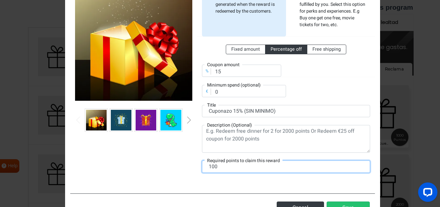
drag, startPoint x: 232, startPoint y: 167, endPoint x: 220, endPoint y: 169, distance: 12.8
click at [220, 169] on input "100" at bounding box center [286, 166] width 168 height 12
type input "1"
type input "1900"
click at [230, 177] on div "Automatic reward A coupon will be automatically generated when the reward is re…" at bounding box center [286, 81] width 178 height 197
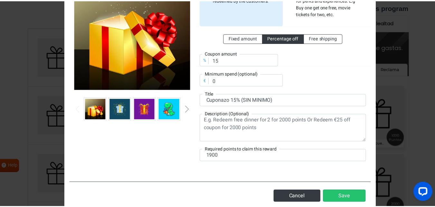
scroll to position [91, 0]
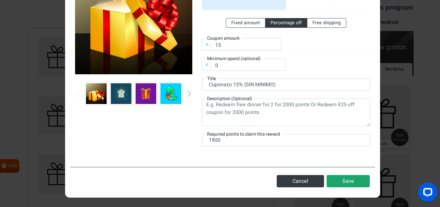
click at [366, 178] on button "Save" at bounding box center [348, 181] width 43 height 12
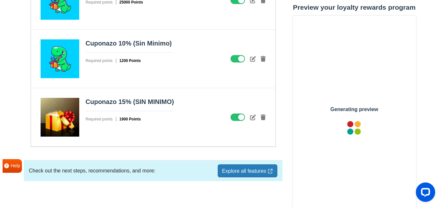
scroll to position [913, 0]
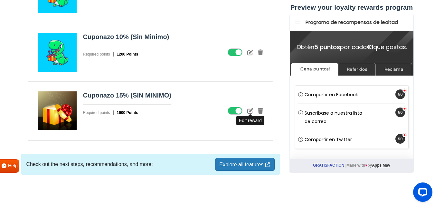
click at [251, 110] on icon at bounding box center [251, 111] width 6 height 6
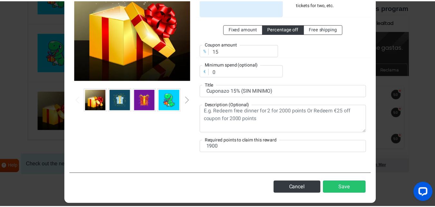
scroll to position [91, 0]
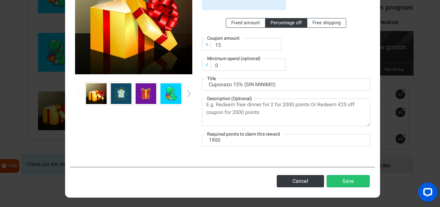
click at [164, 93] on img at bounding box center [171, 93] width 21 height 21
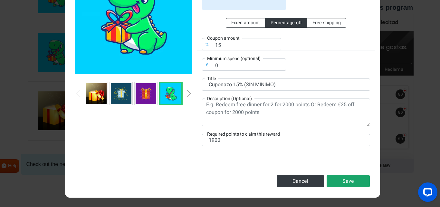
click at [356, 177] on button "Save" at bounding box center [348, 181] width 43 height 12
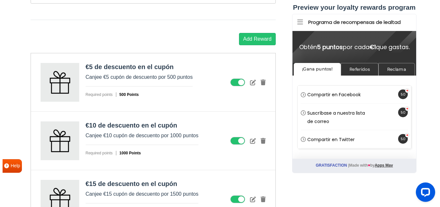
scroll to position [462, 0]
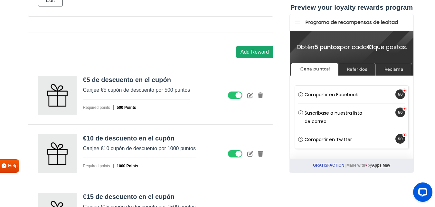
click at [260, 51] on button "Add Reward" at bounding box center [255, 52] width 37 height 12
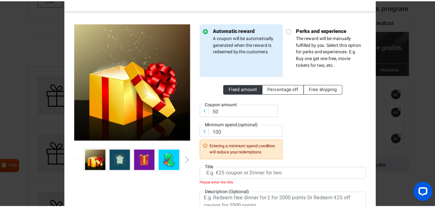
scroll to position [118, 0]
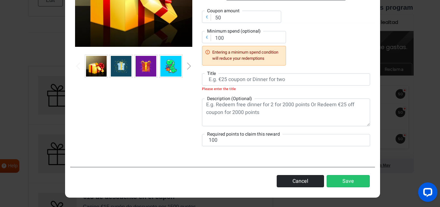
click at [305, 181] on button "Cancel" at bounding box center [300, 181] width 47 height 12
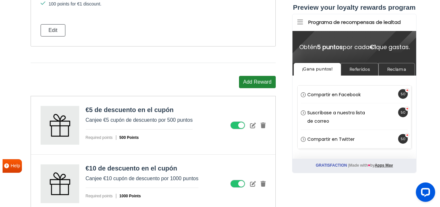
scroll to position [397, 0]
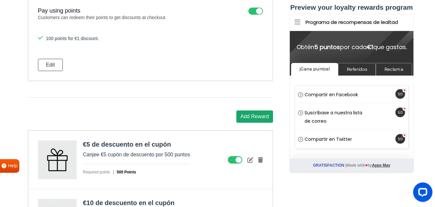
click at [253, 115] on button "Add Reward" at bounding box center [255, 116] width 37 height 12
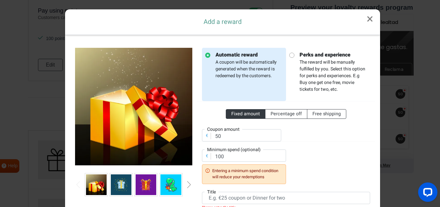
scroll to position [0, 0]
click at [293, 116] on span "Percentage off" at bounding box center [286, 113] width 31 height 7
click at [275, 114] on input "Percentage off" at bounding box center [273, 112] width 4 height 4
radio input "true"
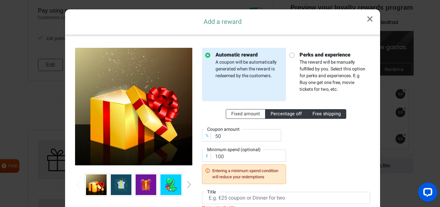
click at [323, 112] on span "Free shipping" at bounding box center [327, 113] width 28 height 7
click at [317, 112] on input "Free shipping" at bounding box center [315, 112] width 4 height 4
radio input "true"
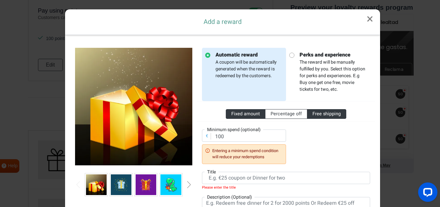
click at [250, 114] on span "Fixed amount" at bounding box center [245, 113] width 29 height 7
click at [236, 114] on input "Fixed amount" at bounding box center [233, 112] width 4 height 4
radio input "true"
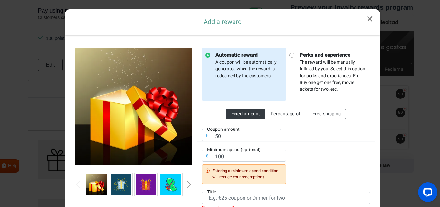
click at [302, 81] on p "Perks and experience The reward will be manually fulfilled by you. Select this …" at bounding box center [331, 72] width 73 height 42
radio input "false"
radio input "true"
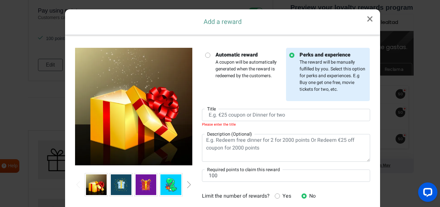
click at [256, 122] on em "Please enter the title" at bounding box center [286, 123] width 168 height 5
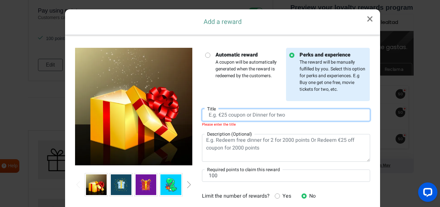
click at [251, 115] on input "text" at bounding box center [286, 115] width 168 height 12
type input "d"
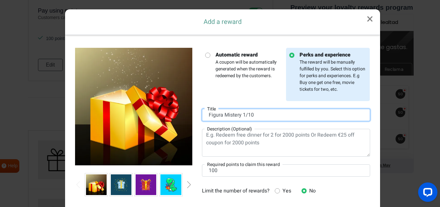
click at [240, 115] on input "Figura Mistery 1/10" at bounding box center [286, 115] width 168 height 12
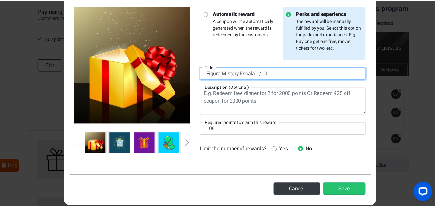
scroll to position [50, 0]
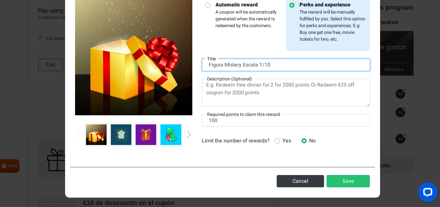
type input "Figura Mistery Escala 1/10"
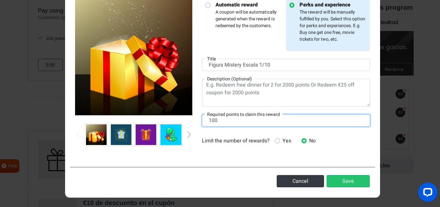
drag, startPoint x: 225, startPoint y: 123, endPoint x: 180, endPoint y: 121, distance: 45.5
click at [180, 121] on div "Automatic reward A coupon will be automatically generated when the reward is re…" at bounding box center [222, 75] width 305 height 171
click at [211, 124] on input "20000" at bounding box center [286, 120] width 168 height 12
drag, startPoint x: 224, startPoint y: 121, endPoint x: 205, endPoint y: 118, distance: 19.2
click at [205, 118] on input "20000" at bounding box center [286, 120] width 168 height 12
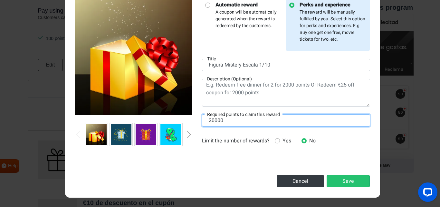
click at [238, 123] on input "20000" at bounding box center [286, 120] width 168 height 12
drag, startPoint x: 237, startPoint y: 122, endPoint x: 194, endPoint y: 118, distance: 42.7
click at [194, 118] on div "Automatic reward A coupon will be automatically generated when the reward is re…" at bounding box center [222, 75] width 305 height 171
click at [210, 122] on input "7000" at bounding box center [286, 120] width 168 height 12
drag, startPoint x: 224, startPoint y: 122, endPoint x: 193, endPoint y: 121, distance: 30.6
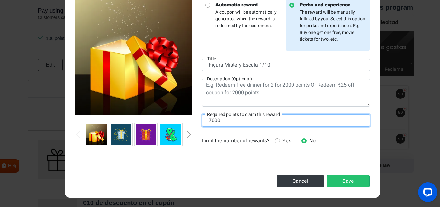
click at [193, 121] on div "Automatic reward A coupon will be automatically generated when the reward is re…" at bounding box center [222, 75] width 305 height 171
click at [212, 125] on input "7000" at bounding box center [286, 120] width 168 height 12
click at [224, 124] on input "7000" at bounding box center [286, 120] width 168 height 12
drag, startPoint x: 219, startPoint y: 121, endPoint x: 202, endPoint y: 120, distance: 17.4
click at [202, 120] on input "7000" at bounding box center [286, 120] width 168 height 12
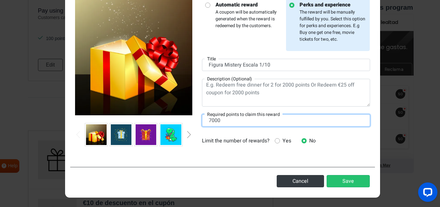
type input "7000"
click at [42, 122] on div "Add a reward × Automatic reward A coupon will be automatically generated when t…" at bounding box center [220, 103] width 440 height 207
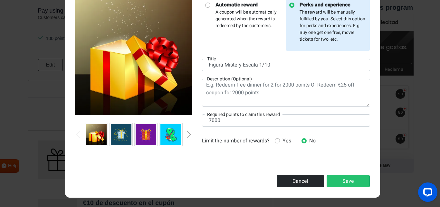
click at [299, 177] on button "Cancel" at bounding box center [300, 181] width 47 height 12
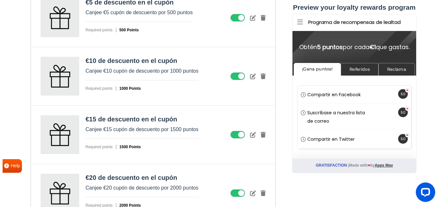
scroll to position [462, 0]
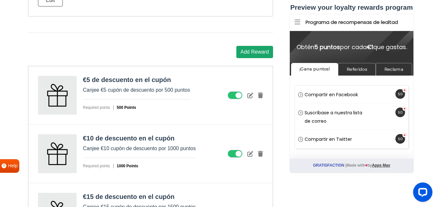
click at [266, 55] on button "Add Reward" at bounding box center [255, 52] width 37 height 12
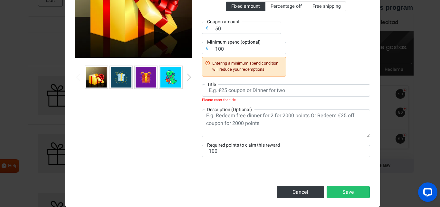
scroll to position [118, 0]
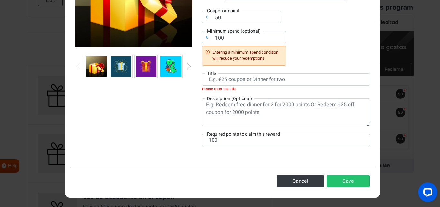
click at [166, 73] on img at bounding box center [171, 66] width 21 height 21
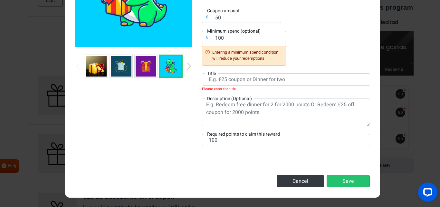
click at [89, 66] on img at bounding box center [96, 66] width 21 height 21
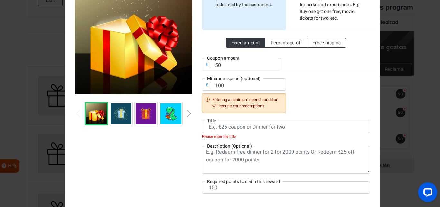
scroll to position [54, 0]
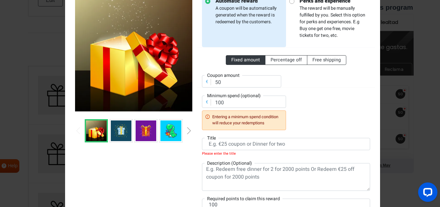
click at [317, 26] on p "Perks and experience The reward will be manually fulfilled by you. Select this …" at bounding box center [331, 18] width 73 height 42
radio input "false"
radio input "true"
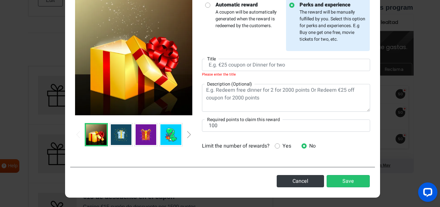
scroll to position [50, 0]
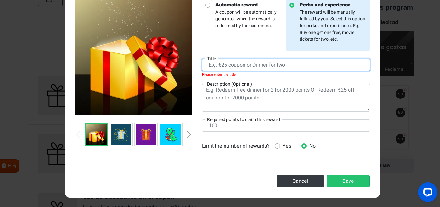
click at [244, 63] on input "text" at bounding box center [286, 65] width 168 height 12
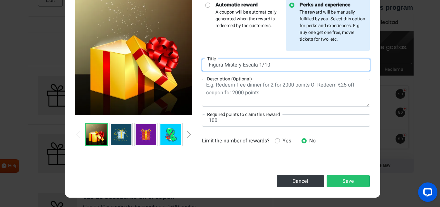
type input "Figura Mistery Escala 1/10"
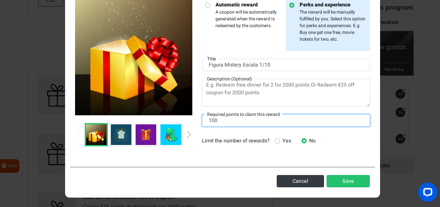
drag, startPoint x: 232, startPoint y: 120, endPoint x: 173, endPoint y: 124, distance: 58.8
click at [173, 124] on div "Automatic reward A coupon will be automatically generated when the reward is re…" at bounding box center [222, 75] width 305 height 171
click at [211, 122] on input "10000" at bounding box center [286, 120] width 168 height 12
type input "10000"
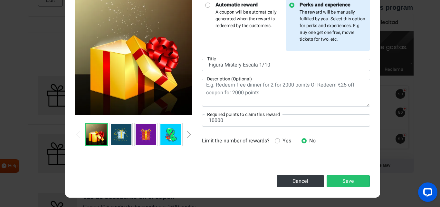
click at [281, 140] on span "Yes" at bounding box center [285, 141] width 11 height 8
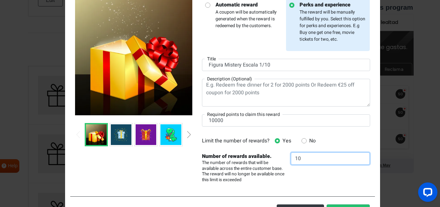
drag, startPoint x: 301, startPoint y: 156, endPoint x: 277, endPoint y: 159, distance: 24.6
click at [277, 158] on div "Limit the number of rewards? Yes No Number of rewards available. The number of …" at bounding box center [286, 158] width 178 height 49
type input "2"
click at [320, 173] on div "2" at bounding box center [330, 167] width 89 height 31
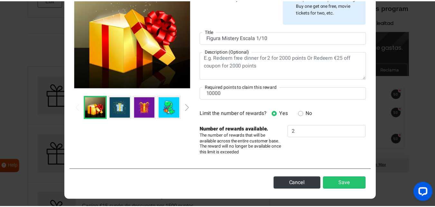
scroll to position [79, 0]
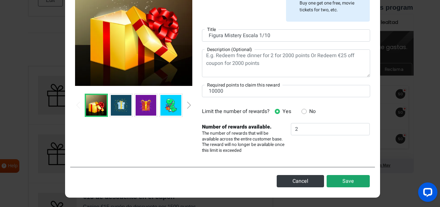
click at [342, 180] on button "Save" at bounding box center [348, 181] width 43 height 12
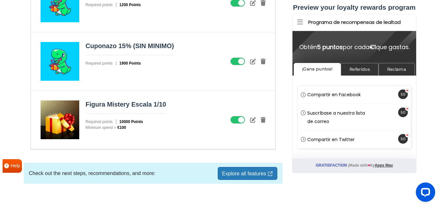
scroll to position [971, 0]
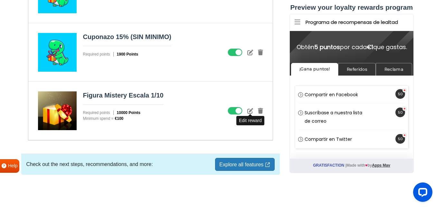
click at [249, 110] on icon at bounding box center [251, 111] width 6 height 6
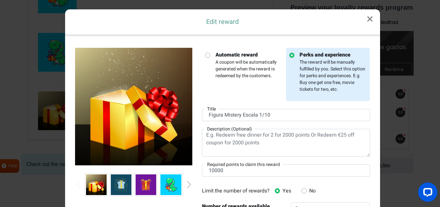
scroll to position [0, 0]
click at [234, 73] on p "Automatic reward A coupon will be automatically generated when the reward is re…" at bounding box center [246, 65] width 73 height 28
radio input "true"
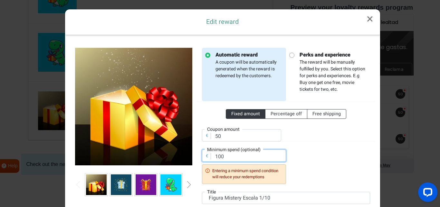
drag, startPoint x: 229, startPoint y: 156, endPoint x: 201, endPoint y: 156, distance: 27.1
click at [202, 156] on div "€ Minimum spend (optional) 100 Entering a minimum spend condition will reduce y…" at bounding box center [244, 166] width 84 height 34
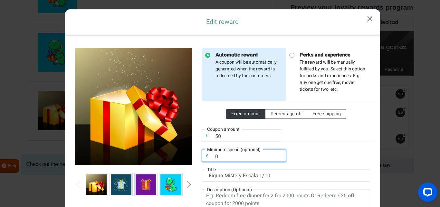
type input "0"
click at [325, 46] on div "Automatic reward A coupon will be automatically generated when the reward is re…" at bounding box center [222, 146] width 305 height 212
click at [321, 58] on strong "Perks and experience" at bounding box center [333, 55] width 67 height 8
radio input "false"
radio input "true"
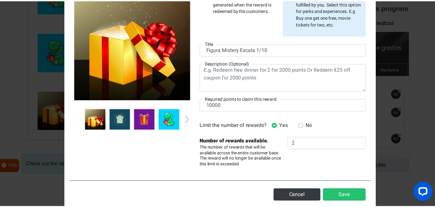
scroll to position [79, 0]
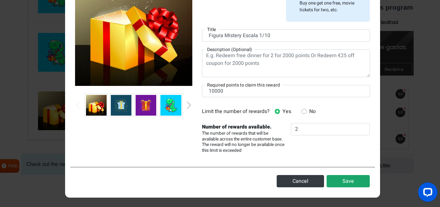
click at [335, 179] on button "Save" at bounding box center [348, 181] width 43 height 12
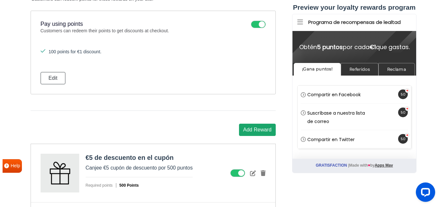
scroll to position [391, 0]
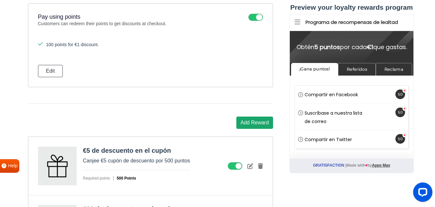
click at [253, 118] on button "Add Reward" at bounding box center [255, 122] width 37 height 12
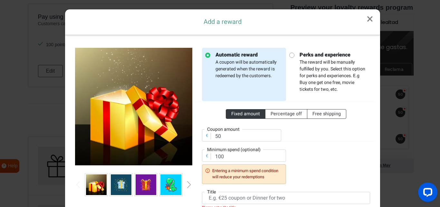
scroll to position [0, 0]
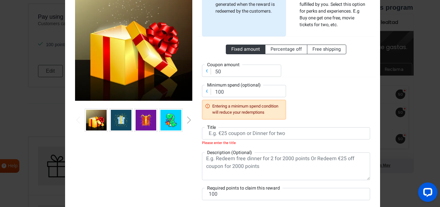
click at [314, 19] on p "Perks and experience The reward will be manually fulfilled by you. Select this …" at bounding box center [331, 7] width 73 height 42
radio input "false"
radio input "true"
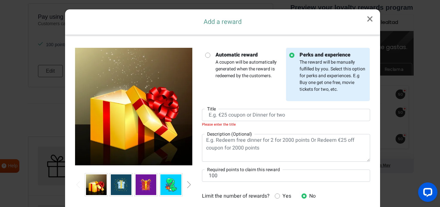
click at [237, 121] on em "Please enter the title" at bounding box center [286, 123] width 168 height 5
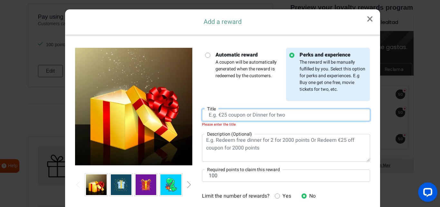
click at [238, 115] on input "text" at bounding box center [286, 115] width 168 height 12
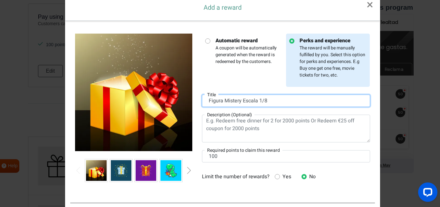
scroll to position [50, 0]
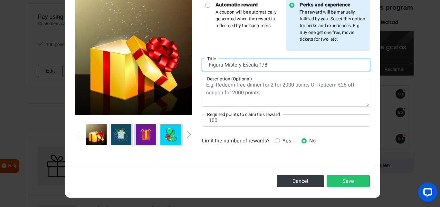
type input "Figura Mistery Escala 1/8"
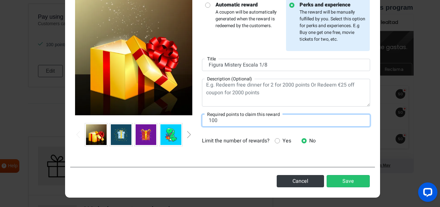
drag, startPoint x: 239, startPoint y: 123, endPoint x: 182, endPoint y: 114, distance: 57.8
click at [182, 114] on div "Automatic reward A coupon will be automatically generated when the reward is re…" at bounding box center [222, 75] width 305 height 171
click at [211, 122] on input "15000" at bounding box center [286, 120] width 168 height 12
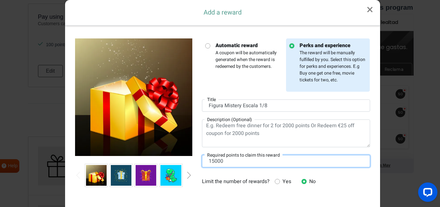
scroll to position [0, 0]
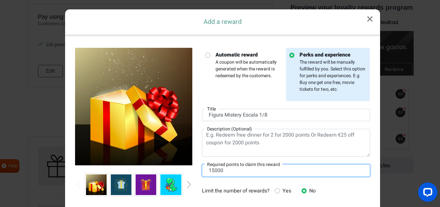
type input "15000"
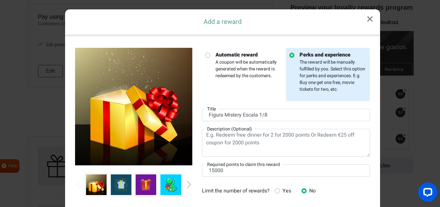
click at [245, 78] on p "Automatic reward A coupon will be automatically generated when the reward is re…" at bounding box center [246, 65] width 73 height 28
radio input "true"
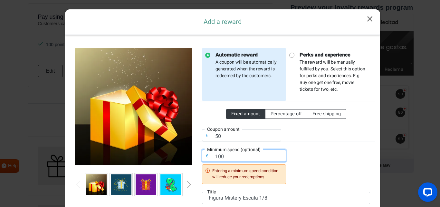
drag, startPoint x: 238, startPoint y: 154, endPoint x: 205, endPoint y: 152, distance: 33.3
click at [205, 152] on div "€ Minimum spend (optional) 100 Entering a minimum spend condition will reduce y…" at bounding box center [244, 166] width 84 height 34
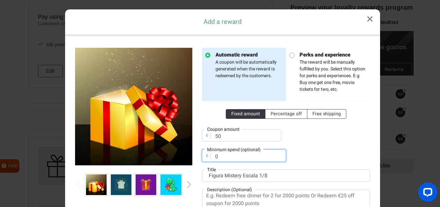
type input "0"
click at [317, 69] on p "Perks and experience The reward will be manually fulfilled by you. Select this …" at bounding box center [331, 72] width 73 height 42
radio input "false"
radio input "true"
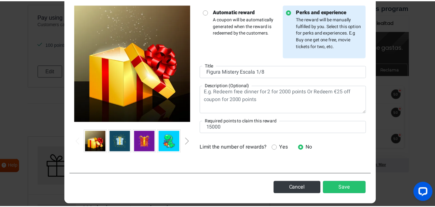
scroll to position [50, 0]
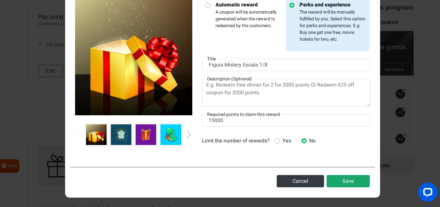
click at [348, 180] on button "Save" at bounding box center [348, 181] width 43 height 12
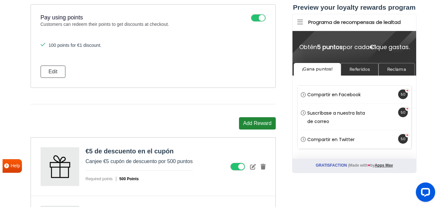
scroll to position [385, 0]
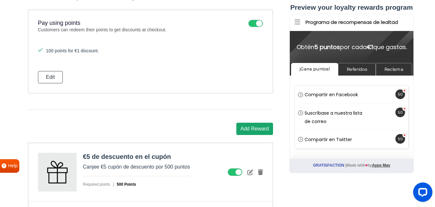
click at [258, 124] on button "Add Reward" at bounding box center [255, 128] width 37 height 12
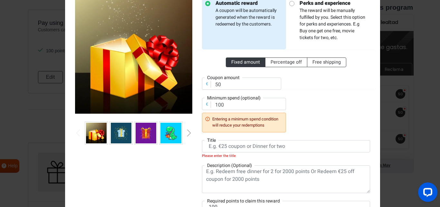
scroll to position [22, 0]
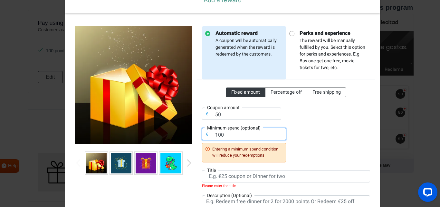
drag, startPoint x: 208, startPoint y: 135, endPoint x: 193, endPoint y: 133, distance: 14.6
click at [193, 133] on div "Automatic reward A coupon will be automatically generated when the reward is re…" at bounding box center [222, 138] width 305 height 240
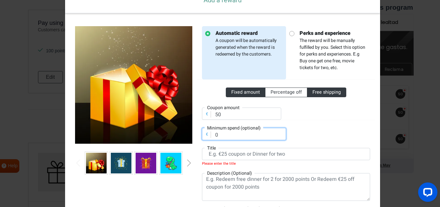
type input "0"
click at [318, 89] on span "Free shipping" at bounding box center [327, 92] width 28 height 7
click at [317, 89] on input "Free shipping" at bounding box center [315, 91] width 4 height 4
radio input "true"
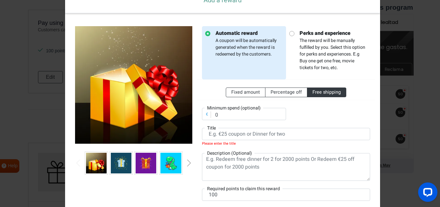
click at [315, 64] on p "Perks and experience The reward will be manually fulfilled by you. Select this …" at bounding box center [331, 50] width 73 height 42
radio input "false"
radio input "true"
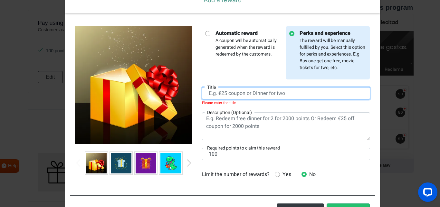
drag, startPoint x: 246, startPoint y: 98, endPoint x: 244, endPoint y: 93, distance: 4.9
click at [245, 98] on input "text" at bounding box center [286, 93] width 168 height 12
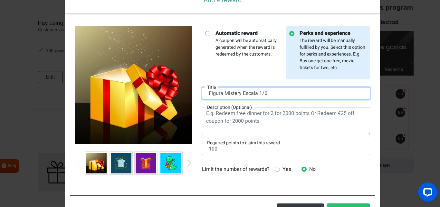
type input "Figura Mistery Escala 1/6"
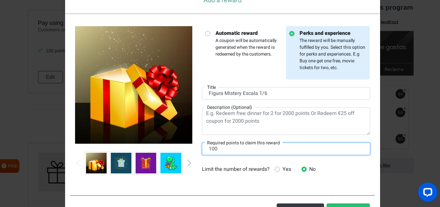
drag, startPoint x: 243, startPoint y: 152, endPoint x: 190, endPoint y: 152, distance: 53.5
click at [190, 152] on div "Automatic reward A coupon will be automatically generated when the reward is re…" at bounding box center [222, 103] width 305 height 171
click at [212, 151] on input "20000" at bounding box center [286, 148] width 168 height 12
type input "20000"
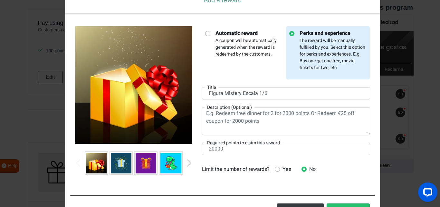
click at [253, 34] on strong "Automatic reward" at bounding box center [249, 33] width 67 height 8
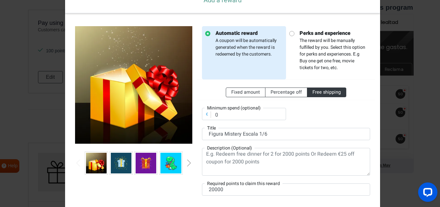
click at [319, 33] on strong "Perks and experience" at bounding box center [333, 33] width 67 height 8
radio input "false"
radio input "true"
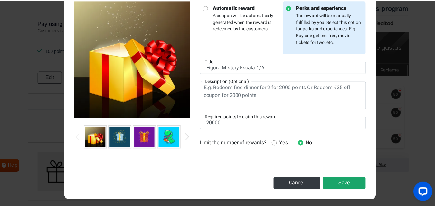
scroll to position [50, 0]
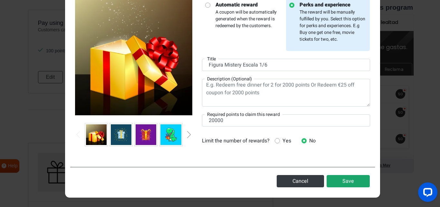
click at [339, 182] on button "Save" at bounding box center [348, 181] width 43 height 12
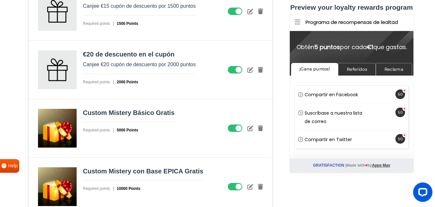
scroll to position [637, 0]
